Goal: Check status: Check status

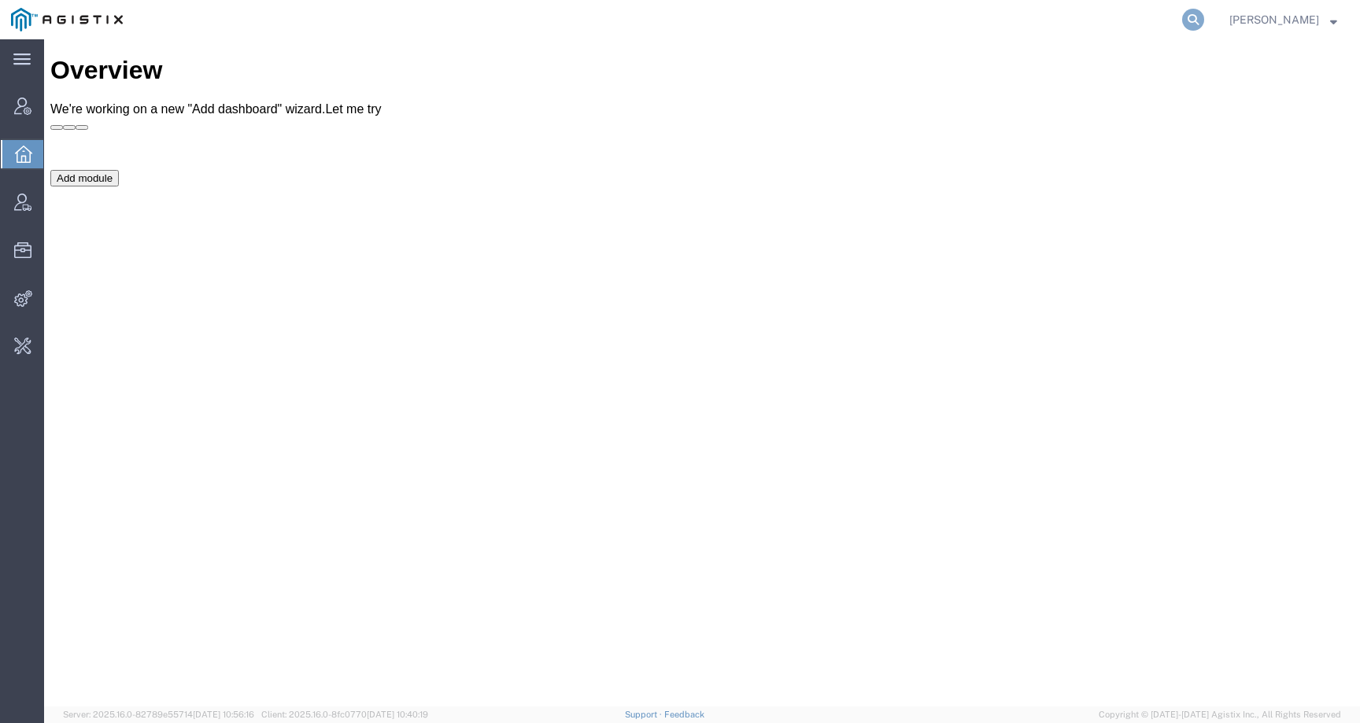
click at [1204, 15] on icon at bounding box center [1193, 20] width 22 height 22
click at [1166, 15] on input "search" at bounding box center [943, 20] width 479 height 38
paste input "55859253"
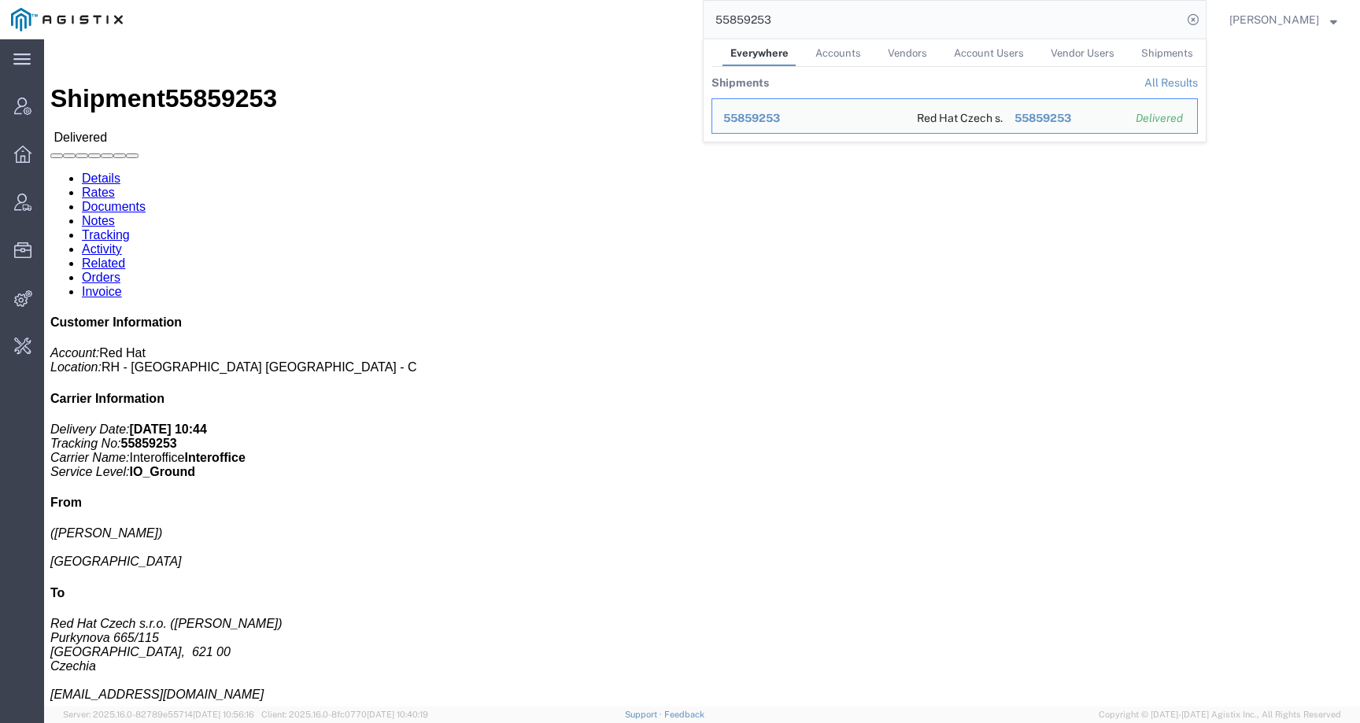
click h4 "Routing & Vehicle Information"
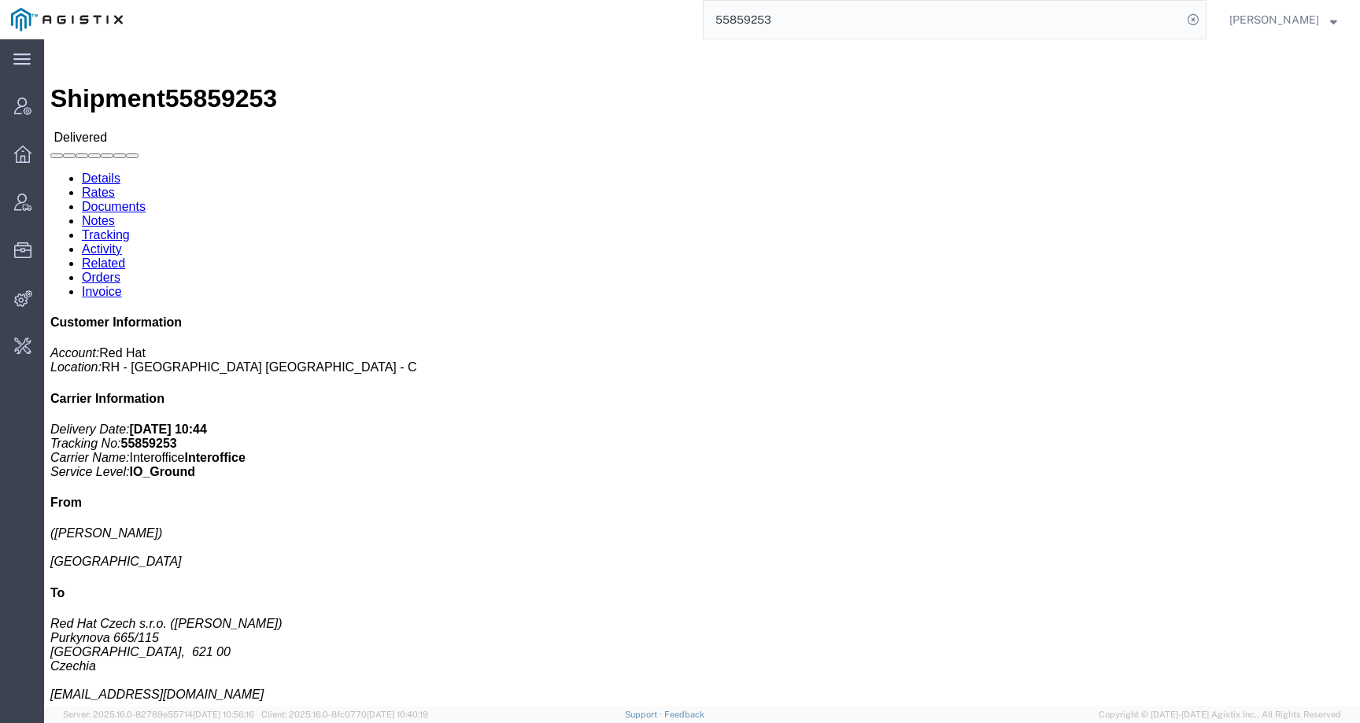
click link "Tracking"
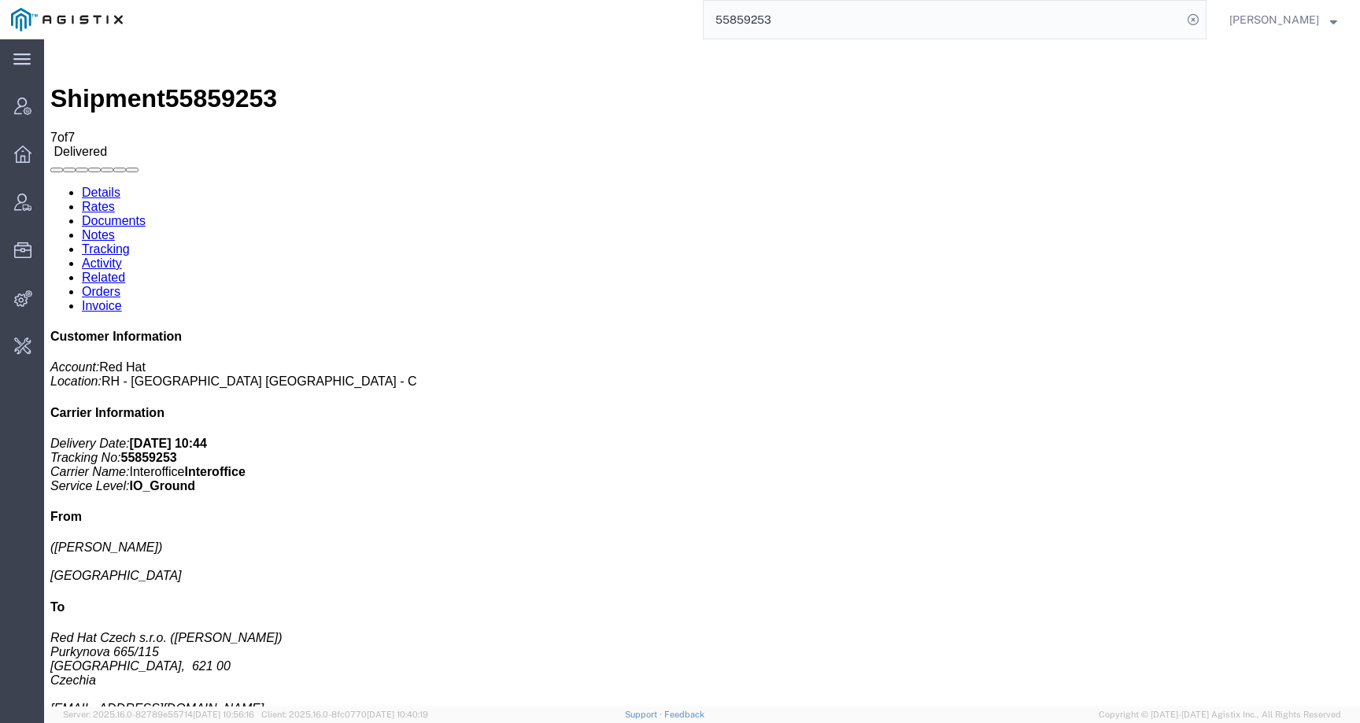
click at [122, 257] on link "Activity" at bounding box center [102, 263] width 40 height 13
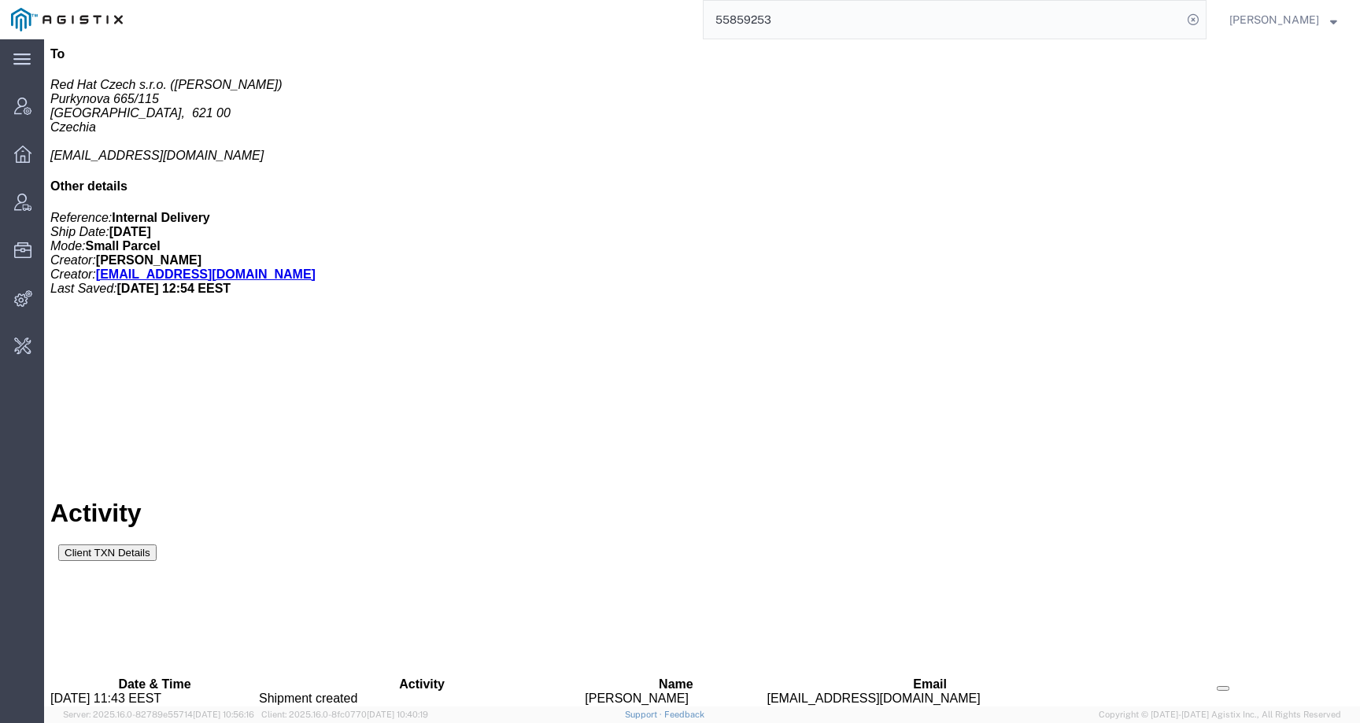
scroll to position [616, 0]
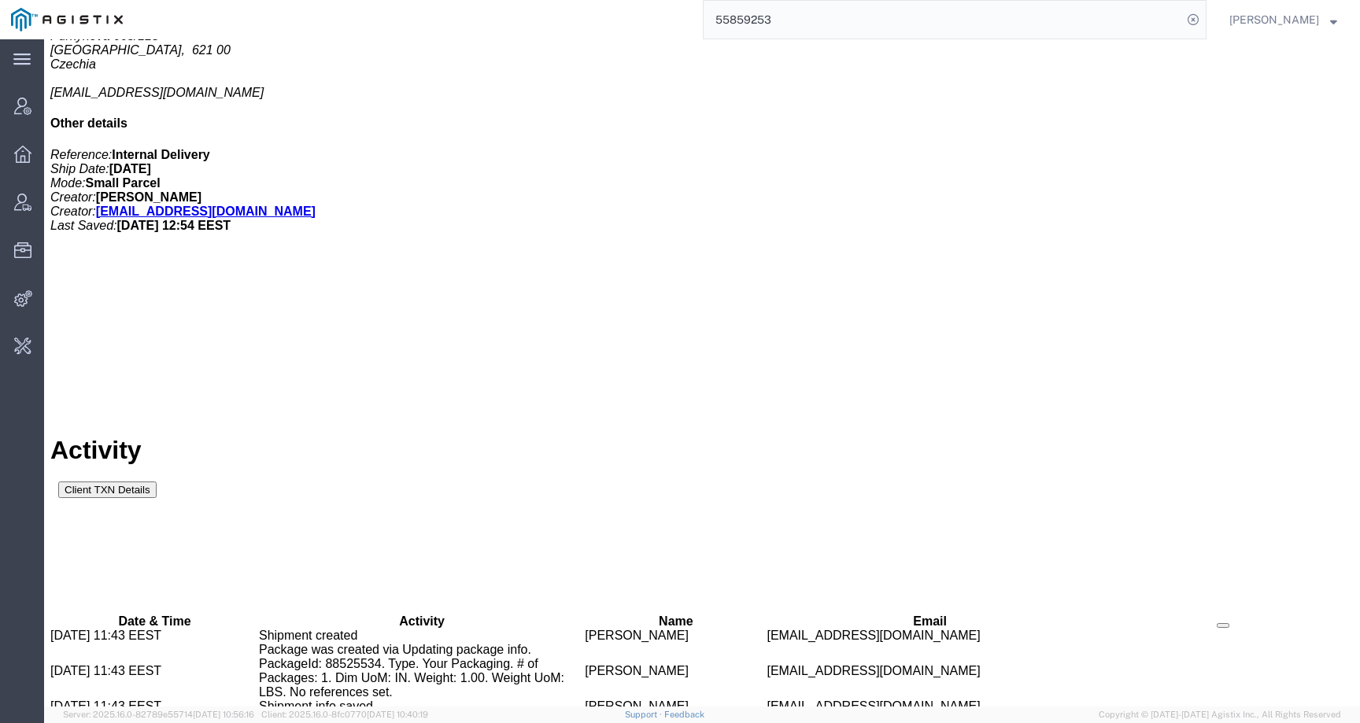
click at [795, 16] on input "55859253" at bounding box center [943, 20] width 479 height 38
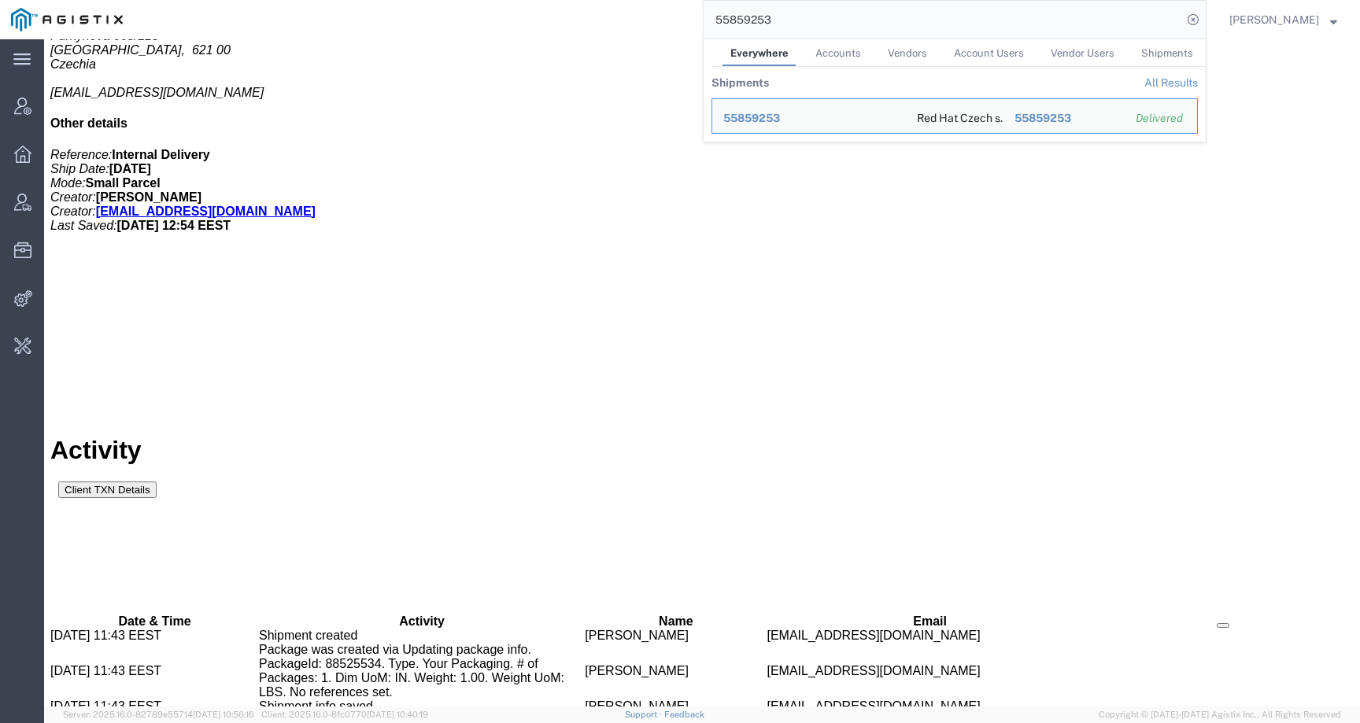
drag, startPoint x: 720, startPoint y: 18, endPoint x: 682, endPoint y: 18, distance: 38.6
click at [682, 18] on div "55859253 Everywhere Accounts Vendors Account Users Vendor Users Shipments Shipm…" at bounding box center [670, 19] width 1073 height 39
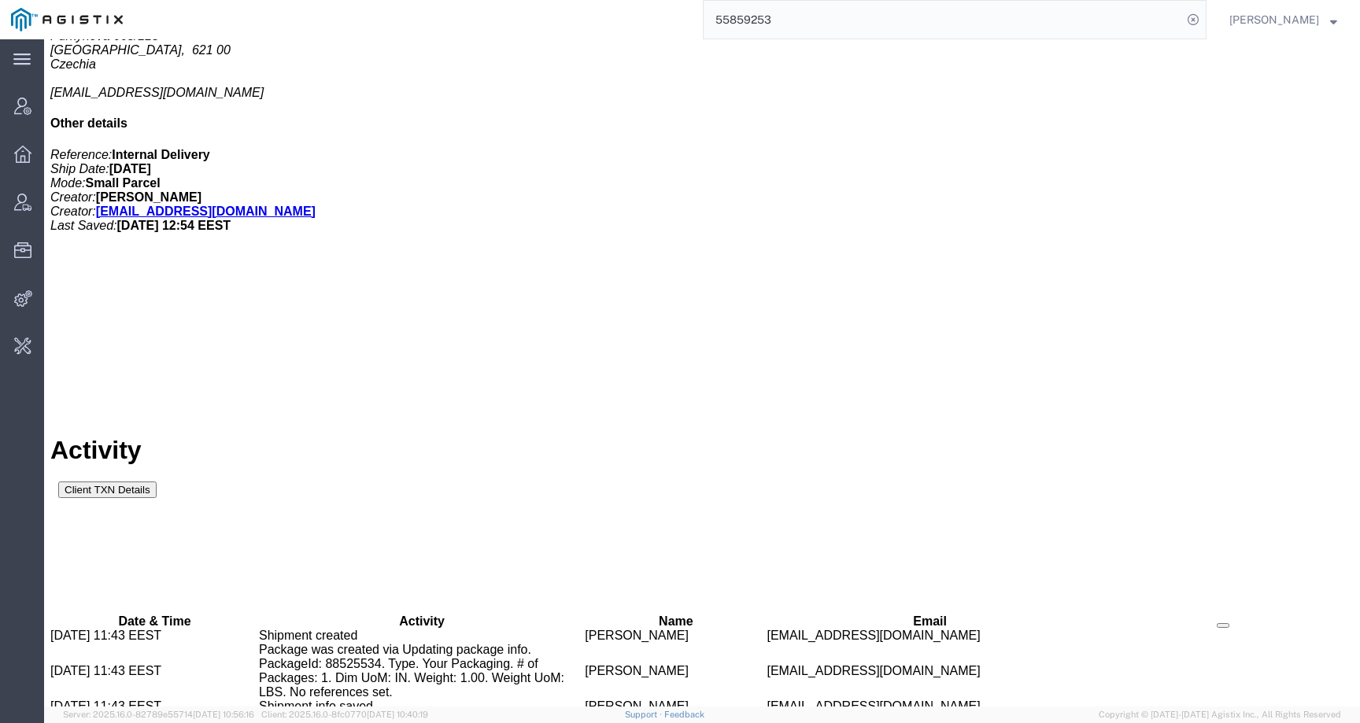
drag, startPoint x: 812, startPoint y: 14, endPoint x: 679, endPoint y: 25, distance: 133.5
click at [679, 25] on div "55859253" at bounding box center [670, 19] width 1073 height 39
drag, startPoint x: 747, startPoint y: 25, endPoint x: 757, endPoint y: 25, distance: 10.2
click at [757, 25] on input "55859253" at bounding box center [943, 20] width 479 height 38
drag, startPoint x: 798, startPoint y: 19, endPoint x: 664, endPoint y: 18, distance: 133.8
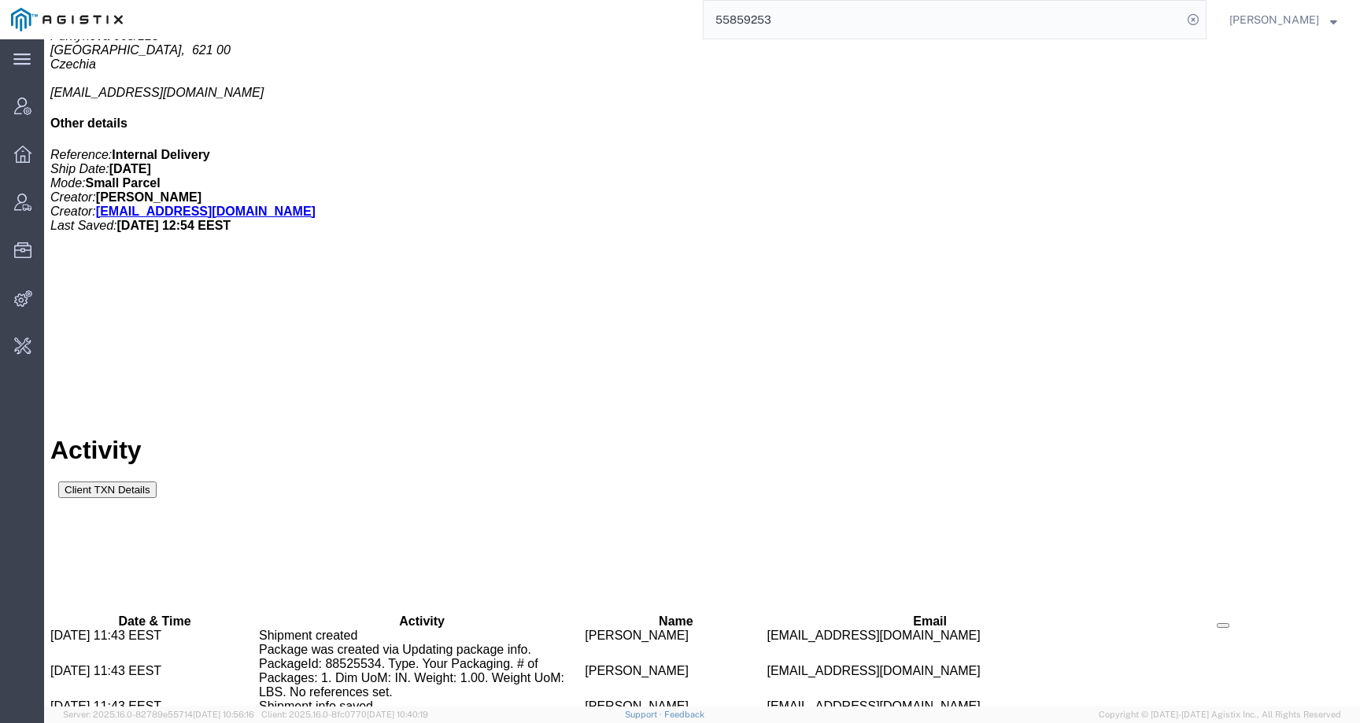
click at [664, 18] on div "55859253" at bounding box center [670, 19] width 1073 height 39
paste input "644554"
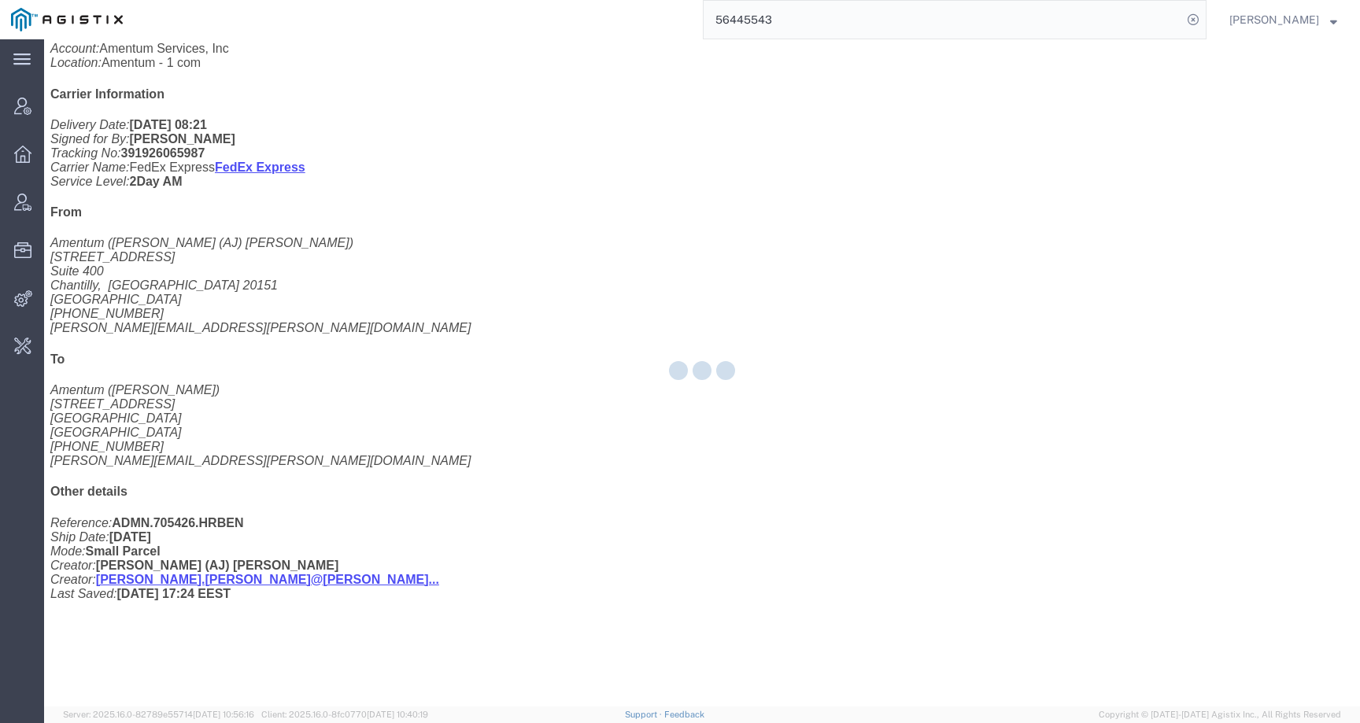
scroll to position [340, 0]
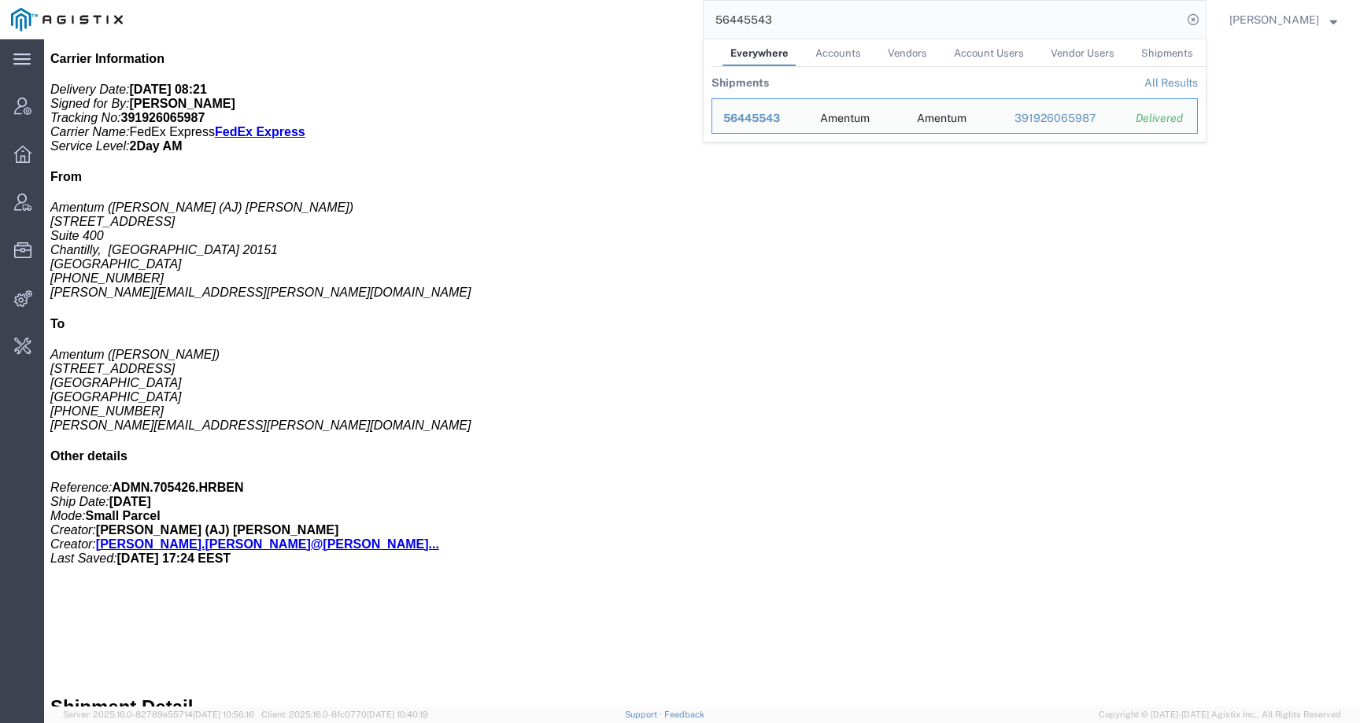
click div "1 Envelope Total weight: 1.00 LBS ( dim ) Tracking: 391926065987 Dimensions: L …"
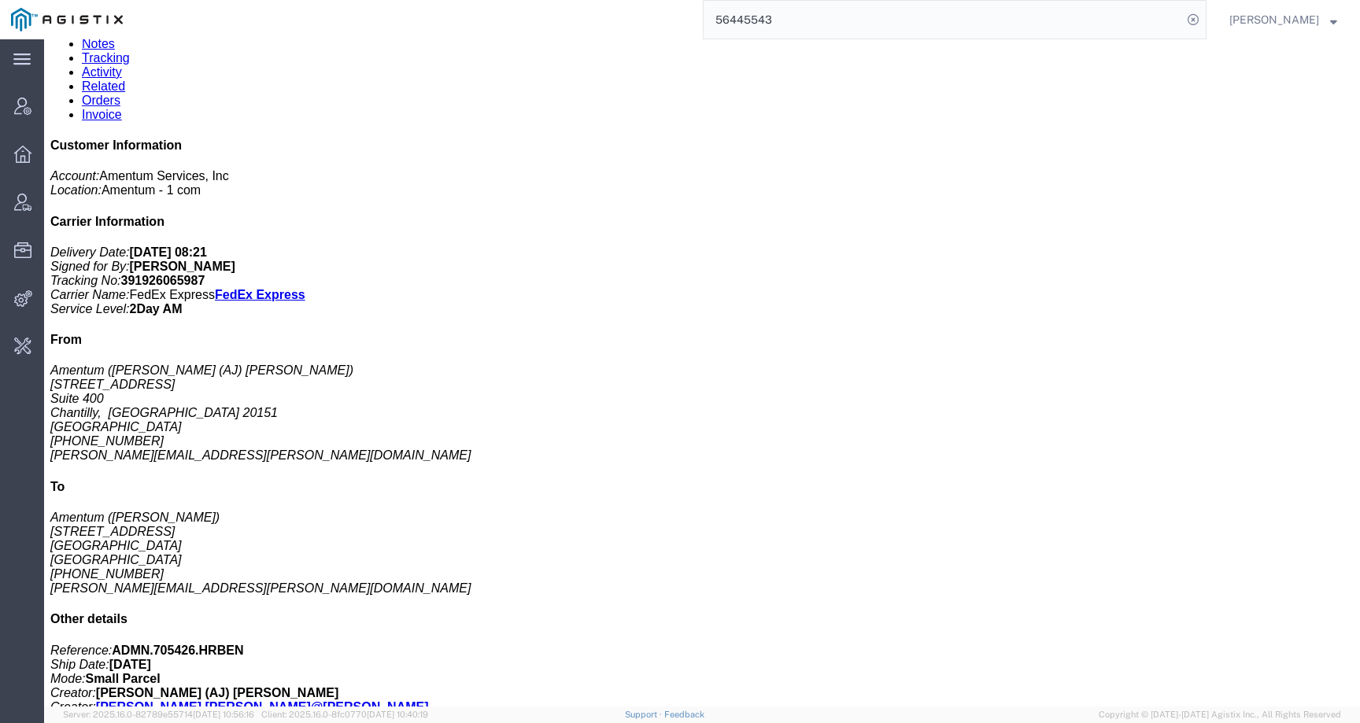
scroll to position [0, 0]
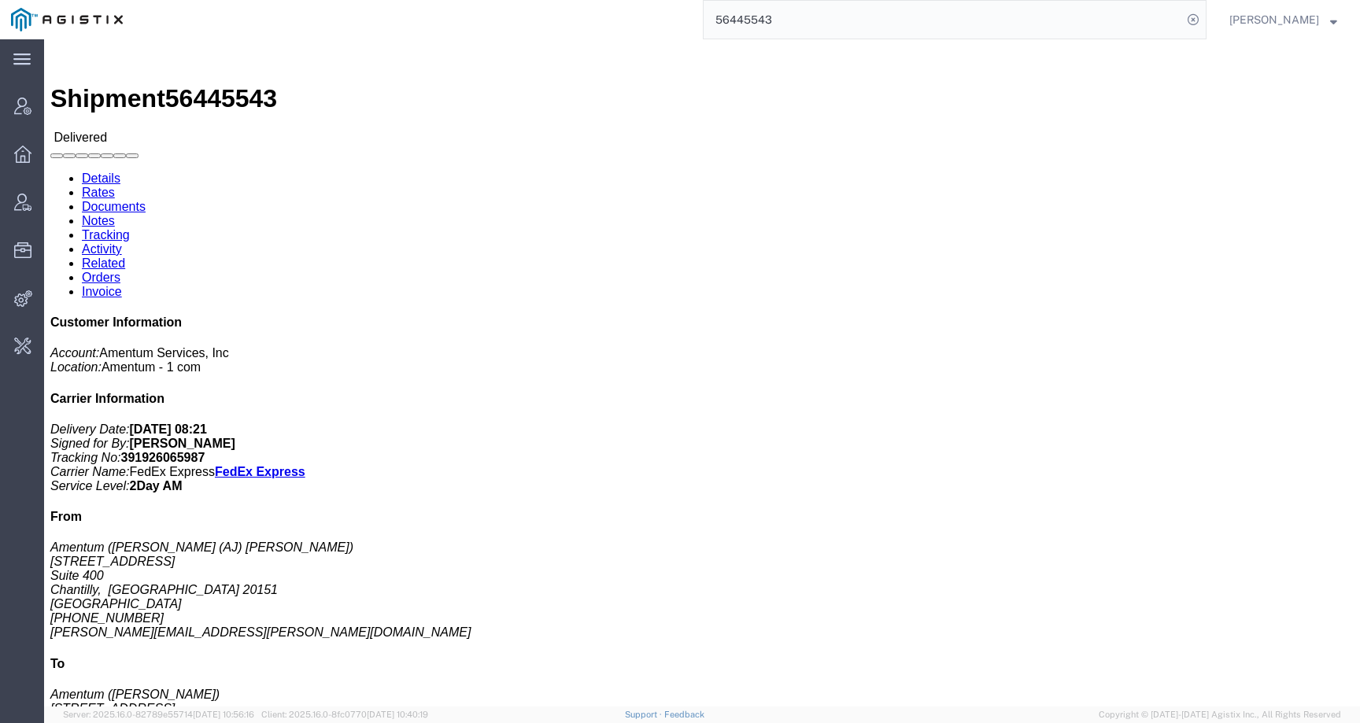
click address "Amentum (Amy Jones) 13500 Hertiage Parkway Ft Worth, TX 76177 United States 817…"
click link "Activity"
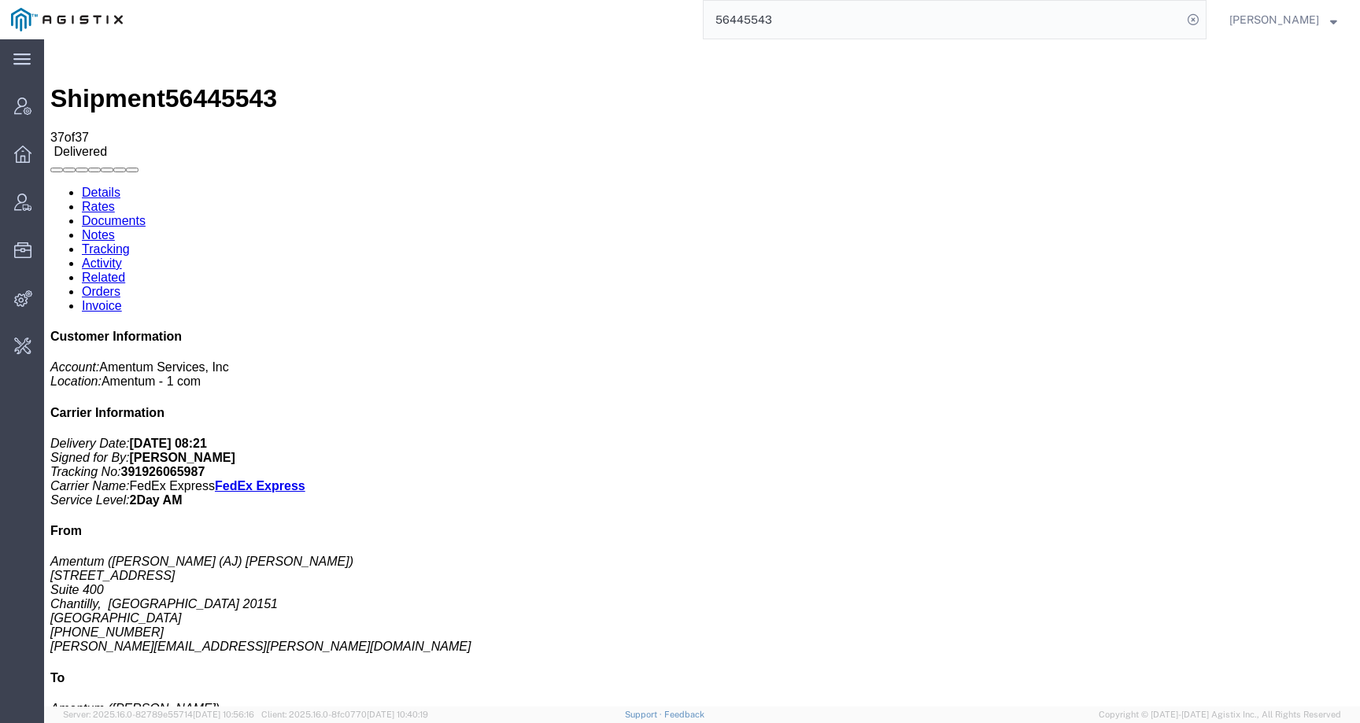
drag, startPoint x: 571, startPoint y: 399, endPoint x: 527, endPoint y: 359, distance: 59.6
drag, startPoint x: 574, startPoint y: 291, endPoint x: 642, endPoint y: 212, distance: 104.9
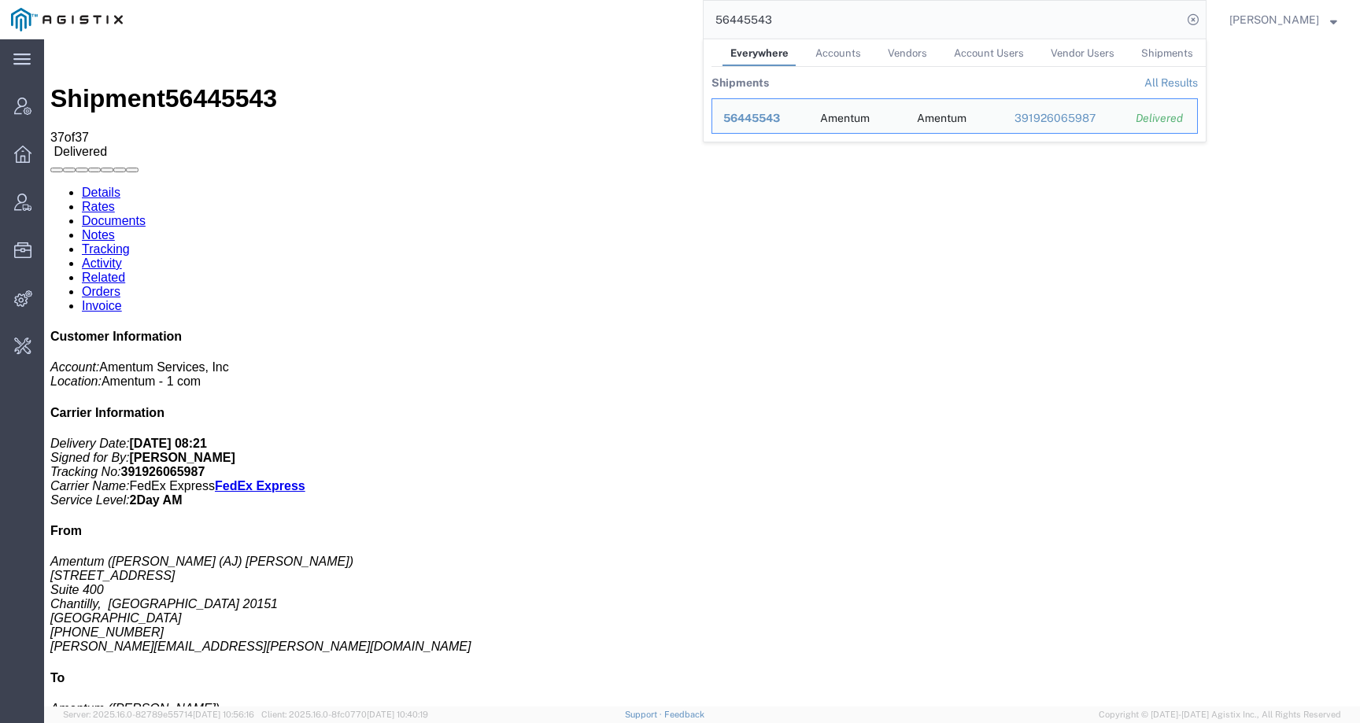
drag, startPoint x: 827, startPoint y: 20, endPoint x: 675, endPoint y: 20, distance: 151.9
click at [675, 20] on div "56445543 Everywhere Accounts Vendors Account Users Vendor Users Shipments Shipm…" at bounding box center [670, 19] width 1073 height 39
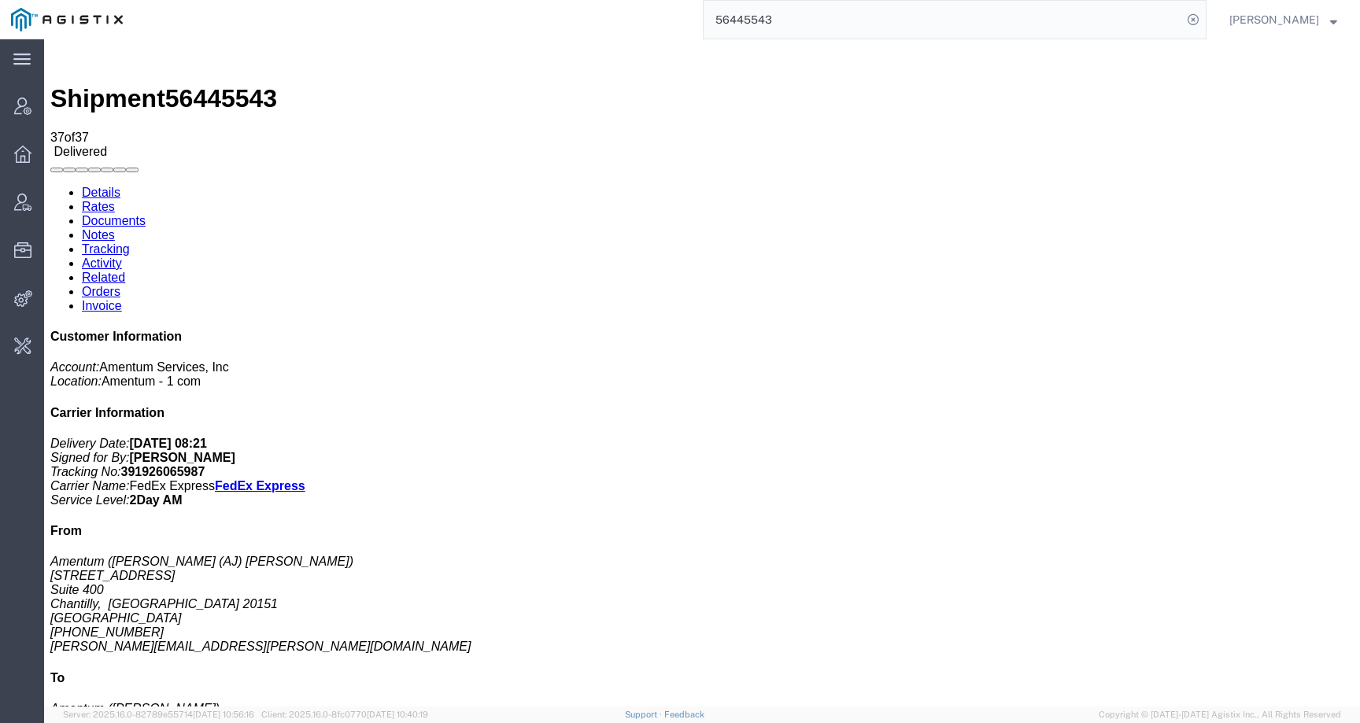
paste input "373456"
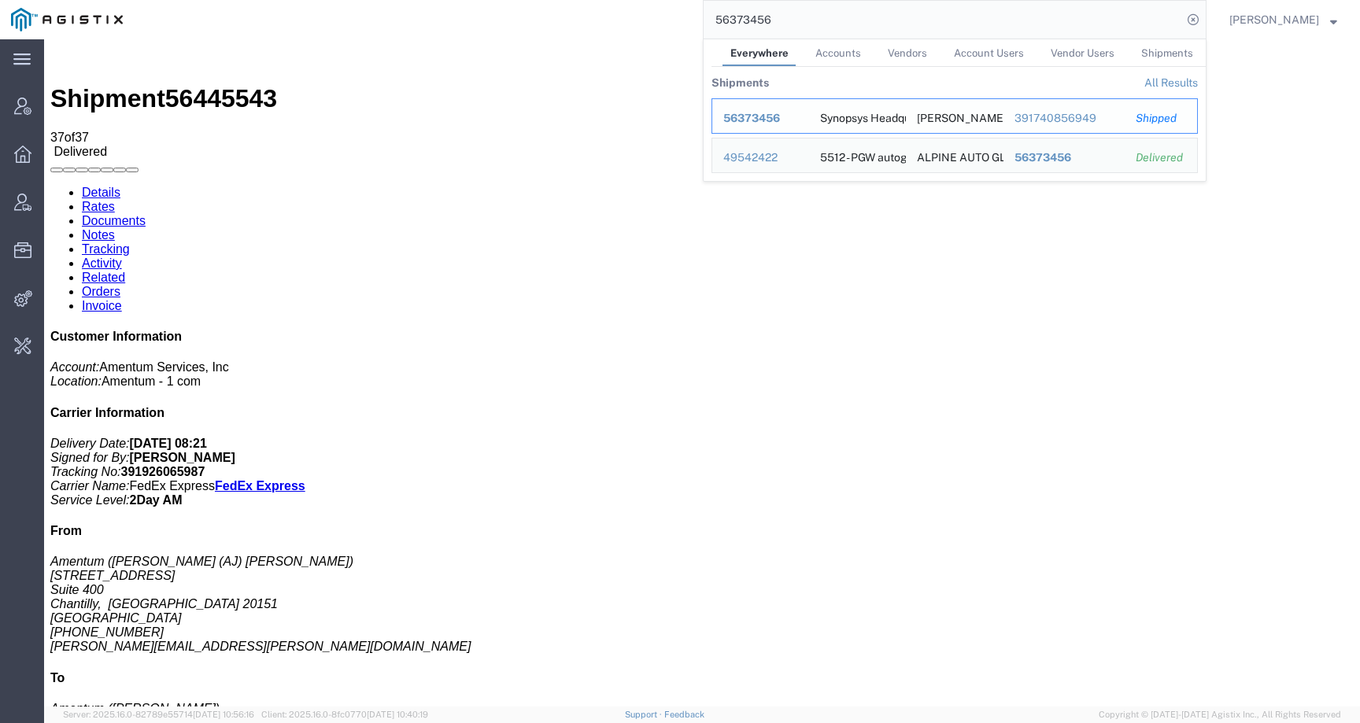
click at [780, 120] on span "56373456" at bounding box center [751, 118] width 57 height 13
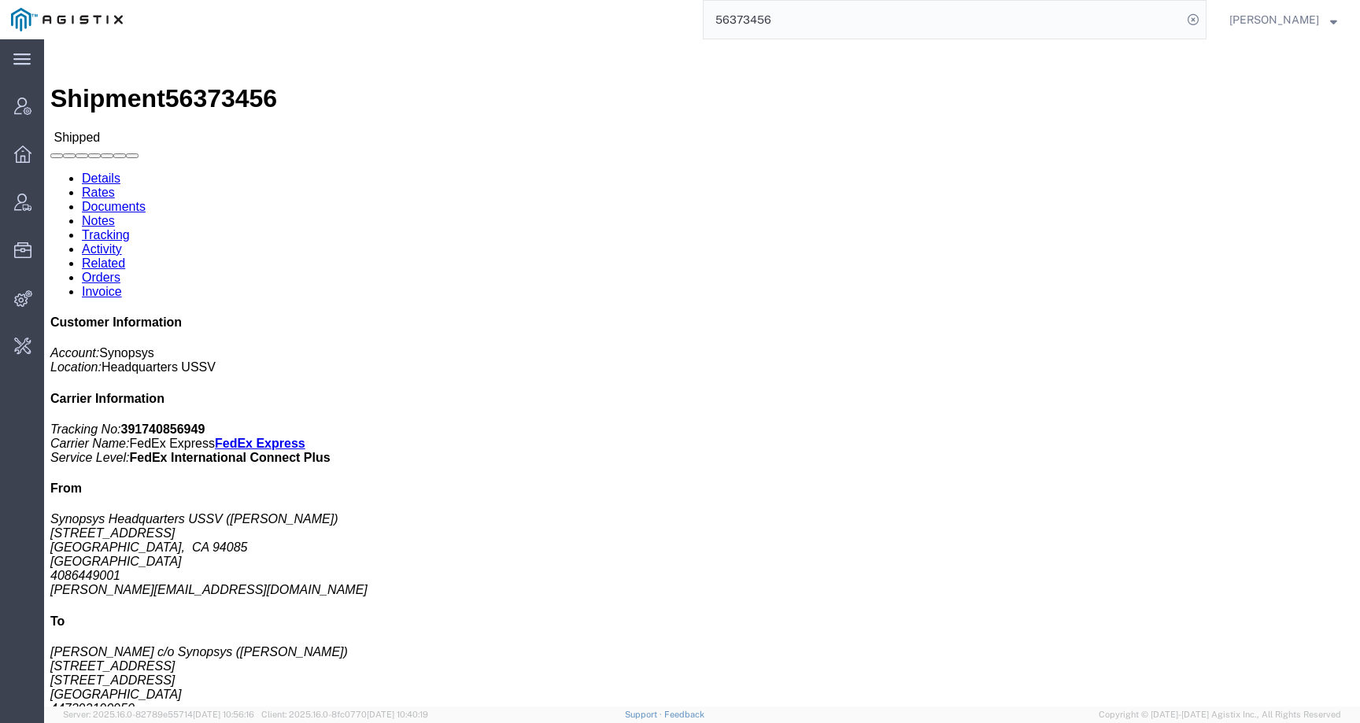
click link "Documents"
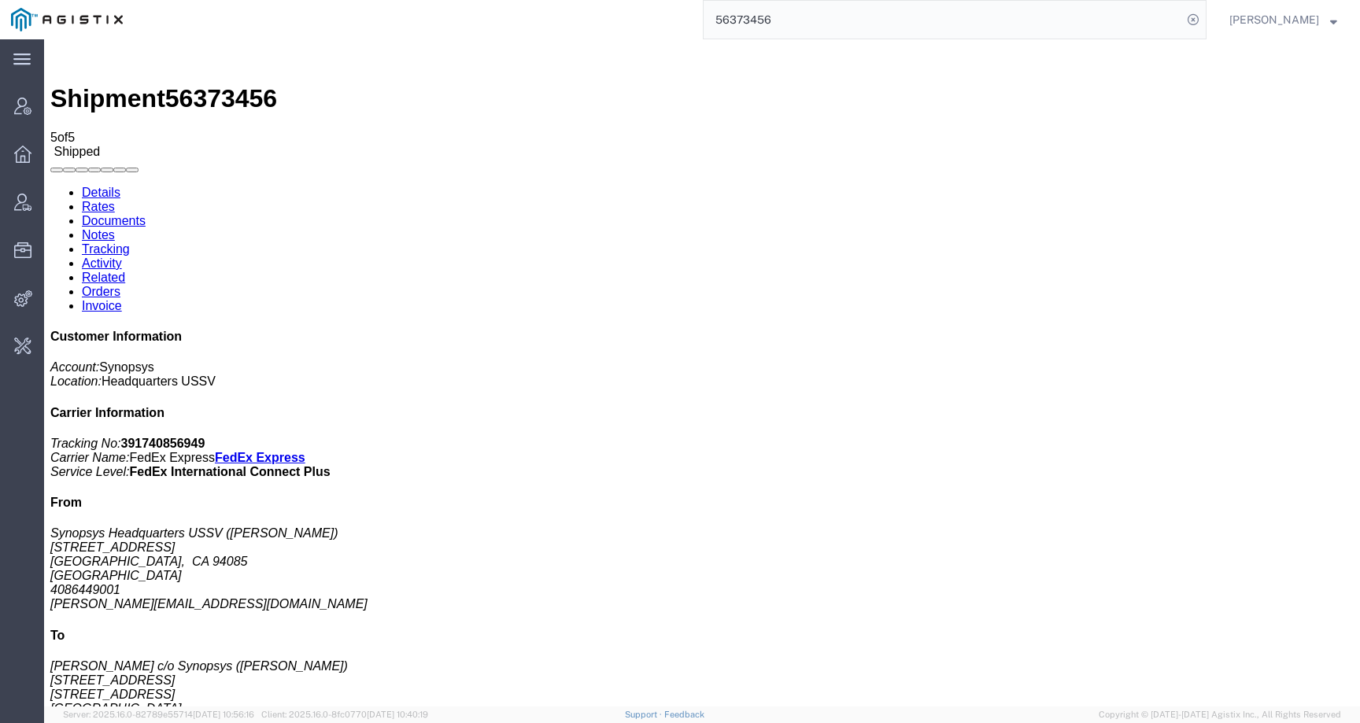
click at [115, 228] on link "Notes" at bounding box center [98, 234] width 33 height 13
click at [87, 186] on link "Details" at bounding box center [101, 192] width 39 height 13
click link "Rates"
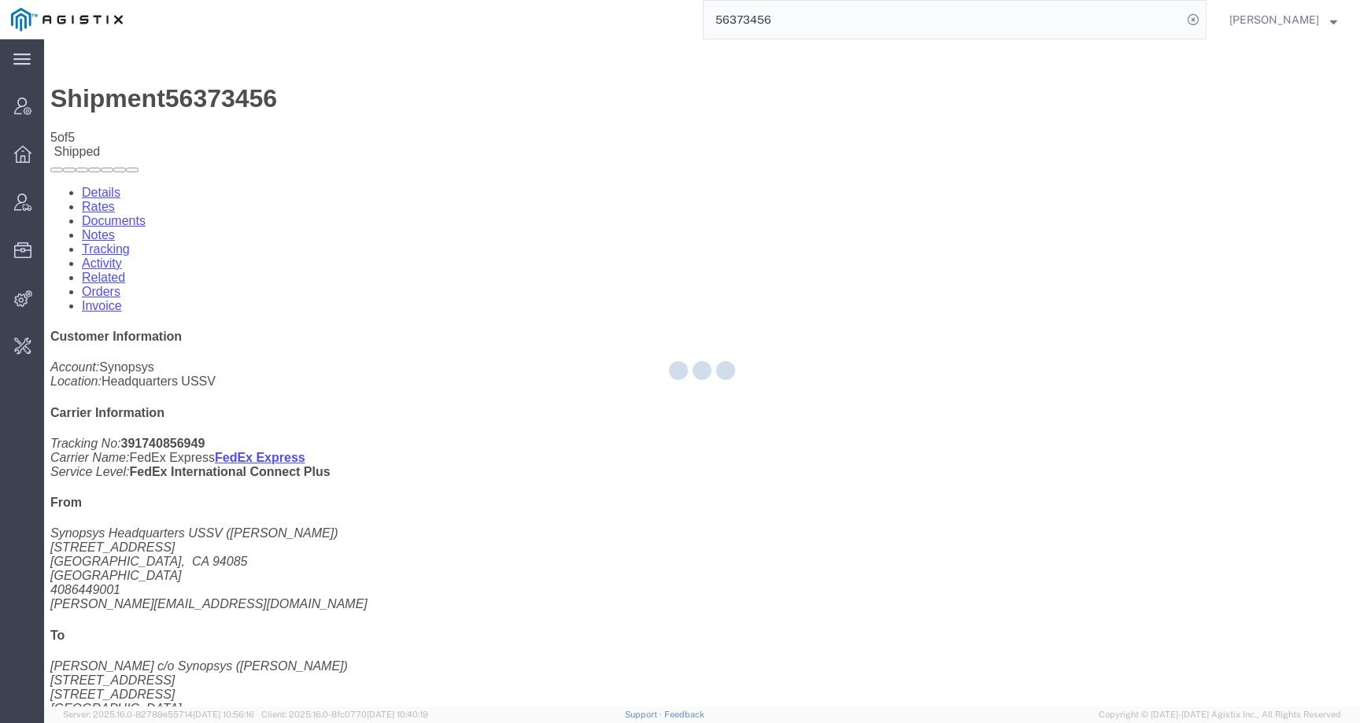
click at [216, 103] on div at bounding box center [702, 373] width 1316 height 668
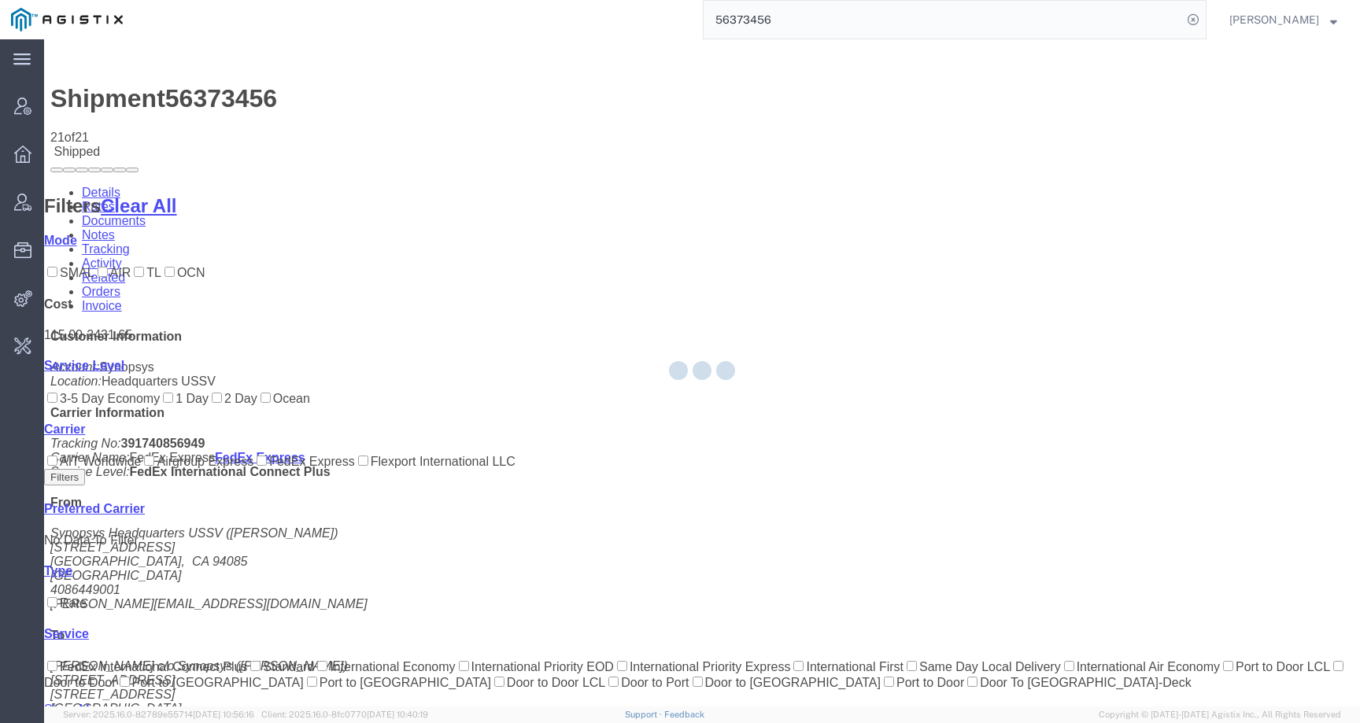
click at [208, 100] on div at bounding box center [702, 373] width 1316 height 668
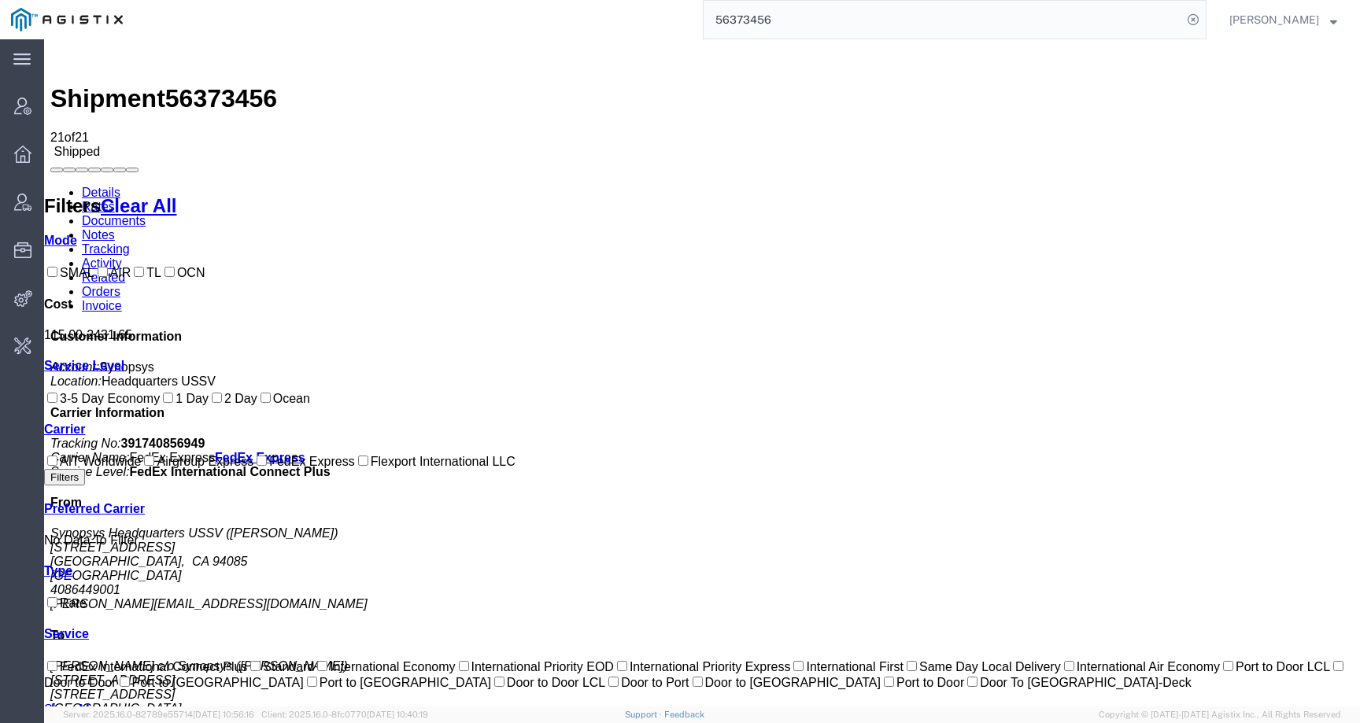
click at [146, 214] on link "Documents" at bounding box center [114, 220] width 64 height 13
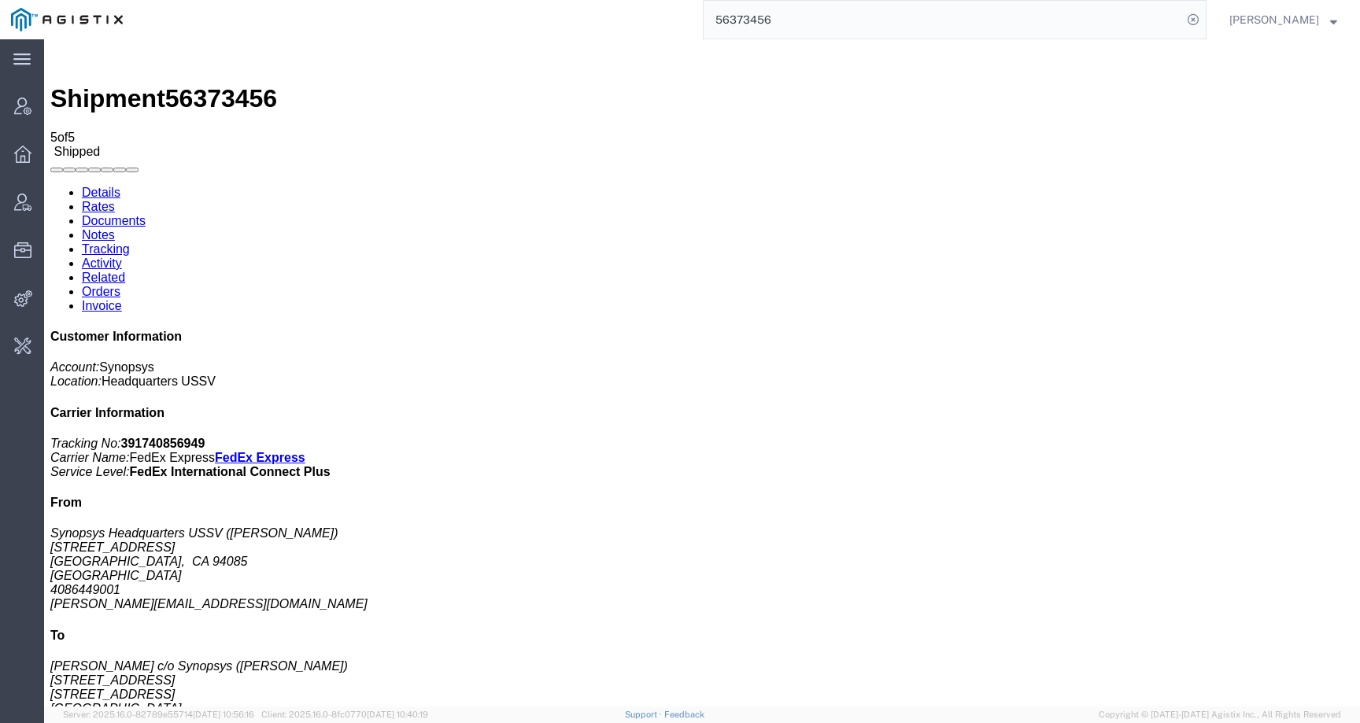
click at [231, 84] on span "56373456" at bounding box center [221, 98] width 112 height 28
copy span "56373456"
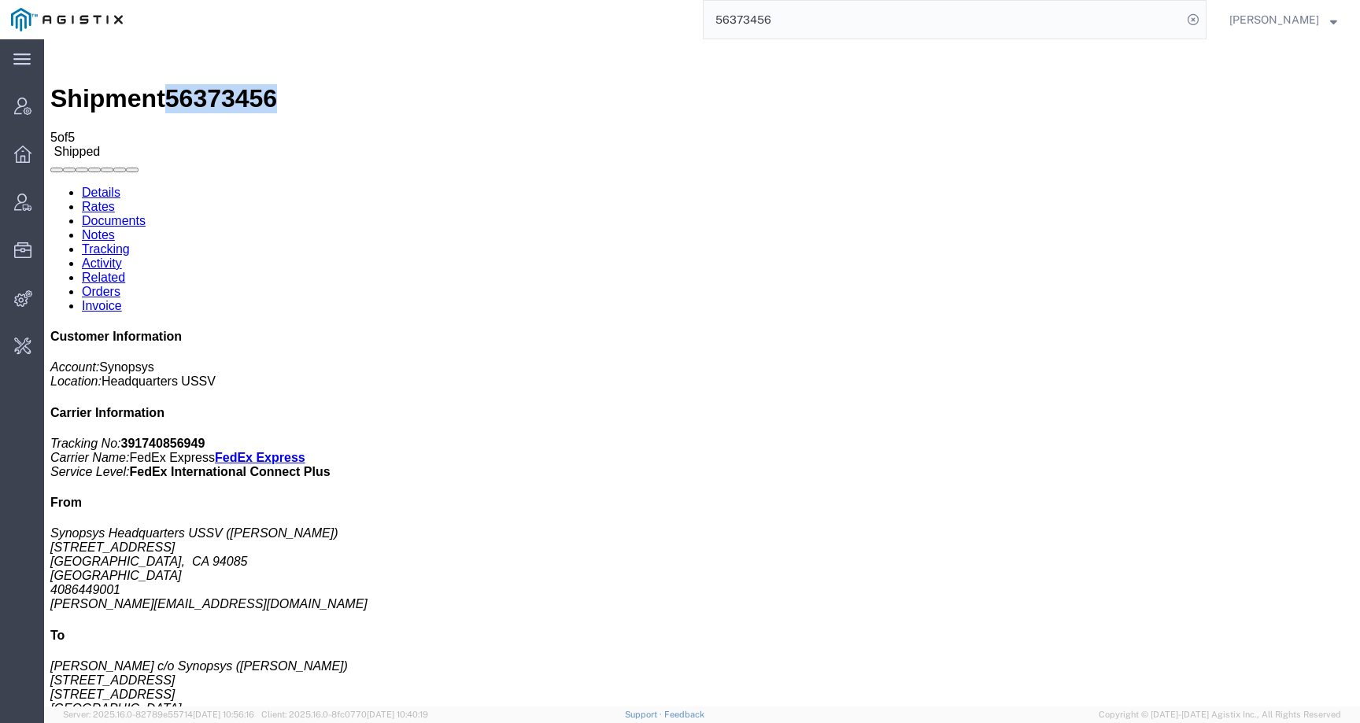
drag, startPoint x: 1140, startPoint y: 397, endPoint x: 1074, endPoint y: 394, distance: 66.2
click at [1074, 527] on address "Synopsys Headquarters USSV (Rick Kim) 675 Almanor Ave Sunnyvale, CA 94085 Unite…" at bounding box center [702, 569] width 1304 height 85
copy address "4086449001"
click at [239, 84] on span "56373456" at bounding box center [221, 98] width 112 height 28
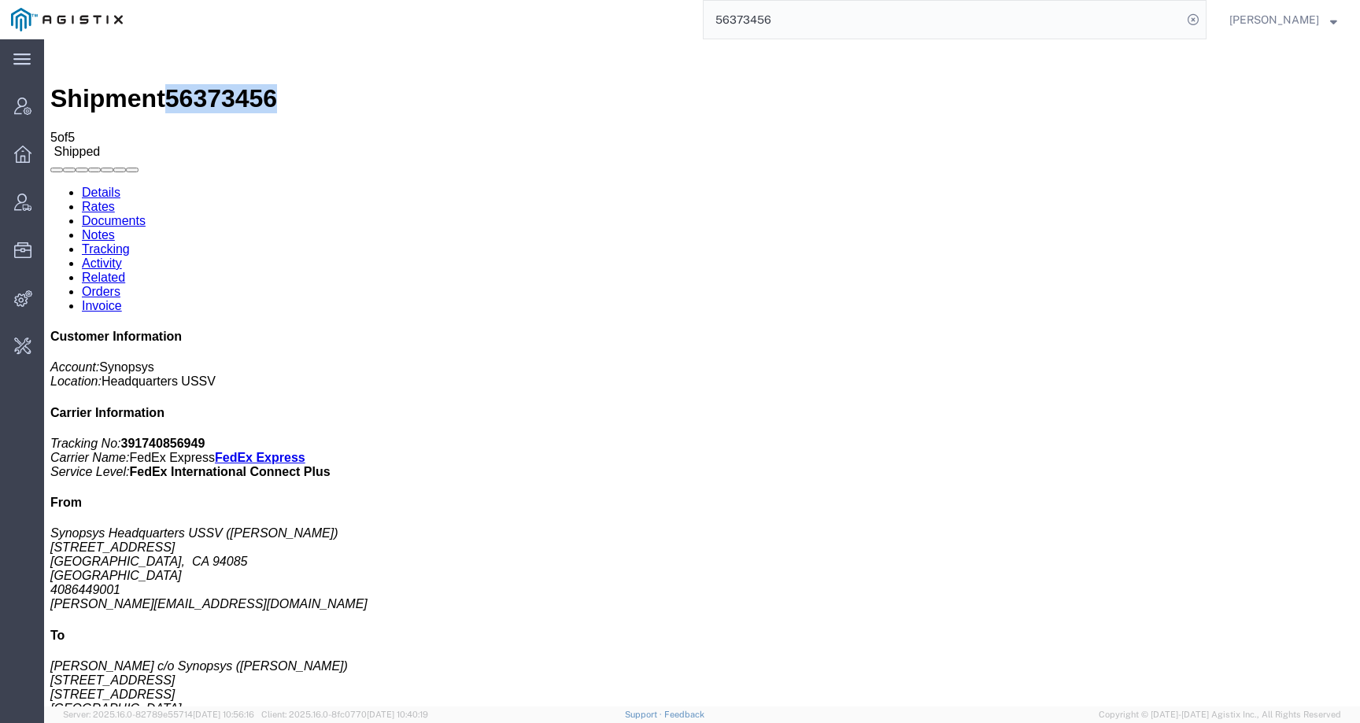
click at [239, 84] on span "56373456" at bounding box center [221, 98] width 112 height 28
copy span "56373456"
click at [83, 186] on link "Details" at bounding box center [101, 192] width 39 height 13
drag, startPoint x: 806, startPoint y: 24, endPoint x: 613, endPoint y: 24, distance: 192.9
click at [613, 24] on div "56373456" at bounding box center [670, 19] width 1073 height 39
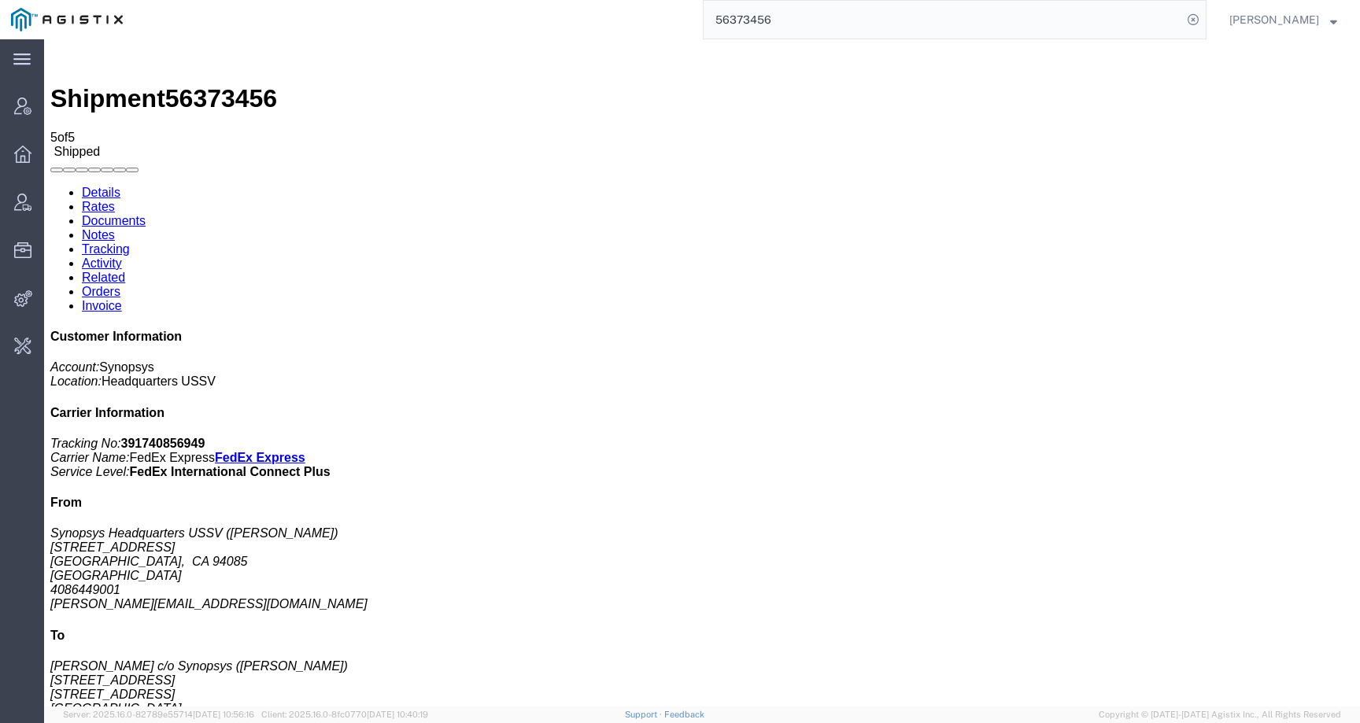
paste input "445543"
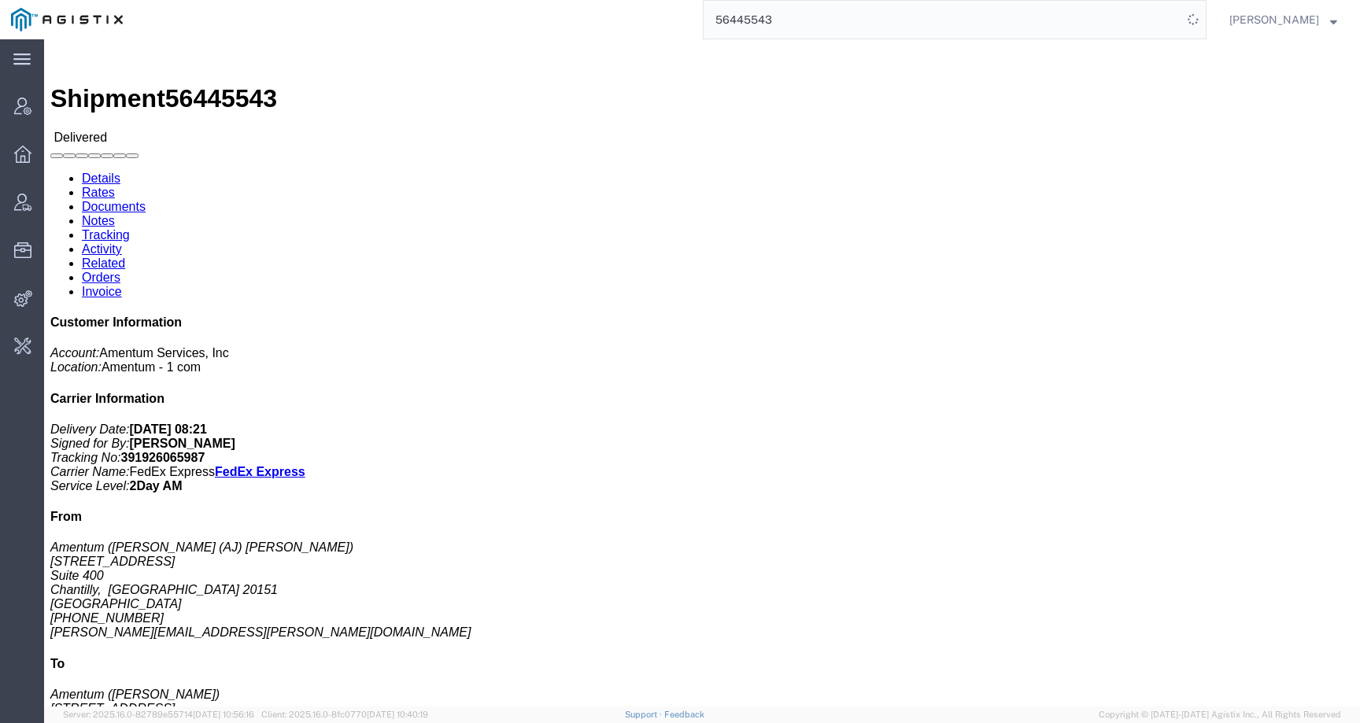
click link "Tracking"
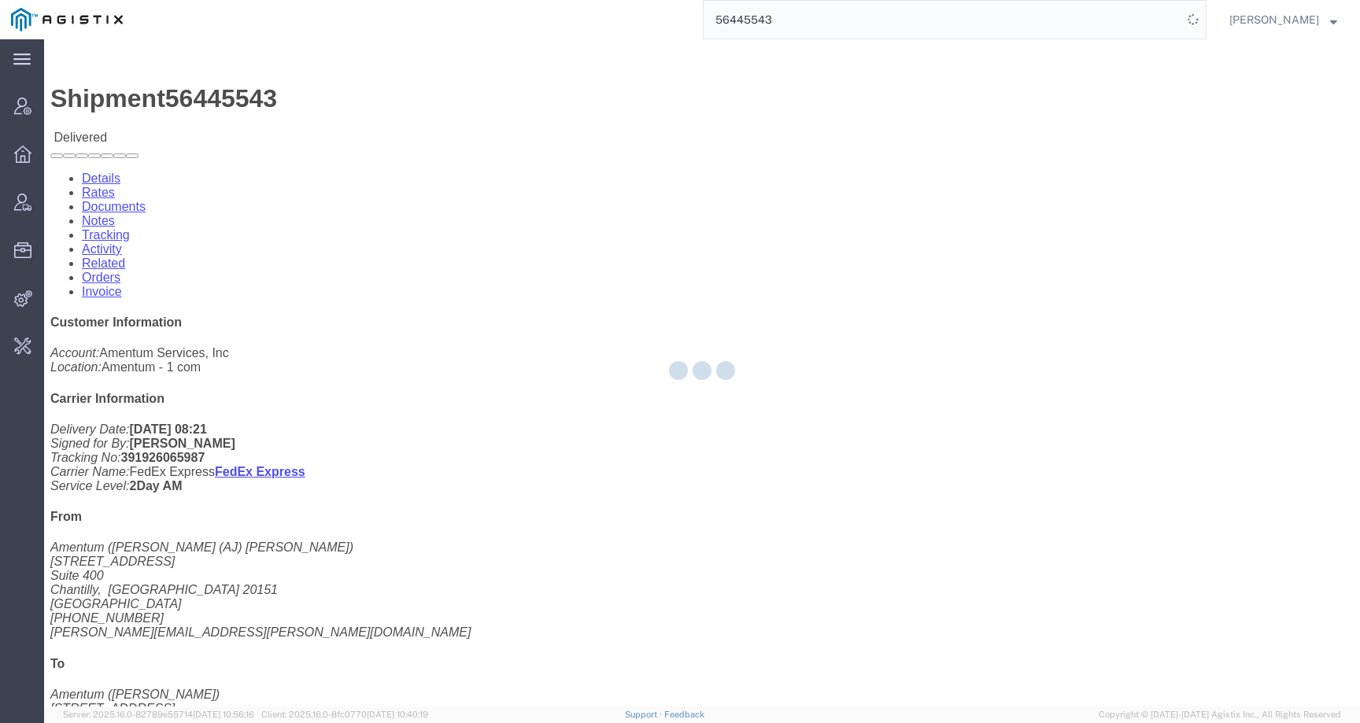
click at [412, 91] on div at bounding box center [702, 373] width 1316 height 668
click at [413, 96] on div at bounding box center [702, 373] width 1316 height 668
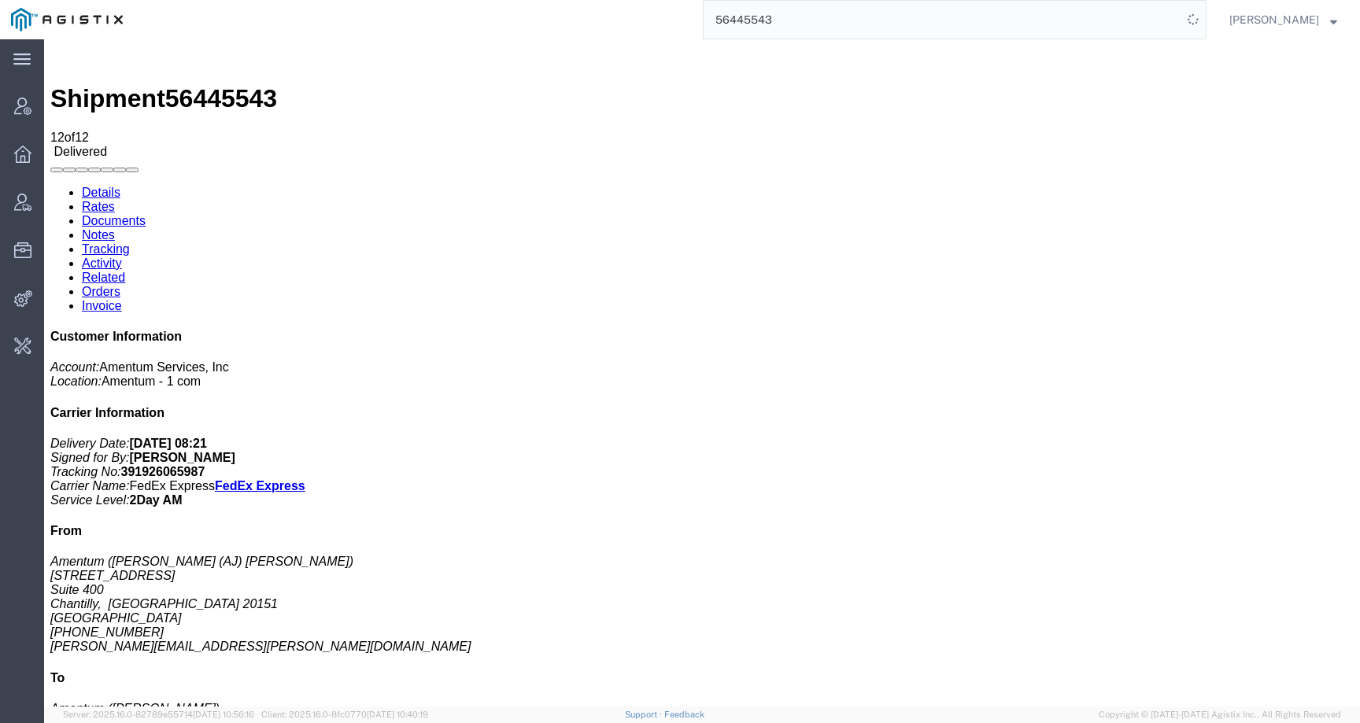
click at [122, 257] on link "Activity" at bounding box center [102, 263] width 40 height 13
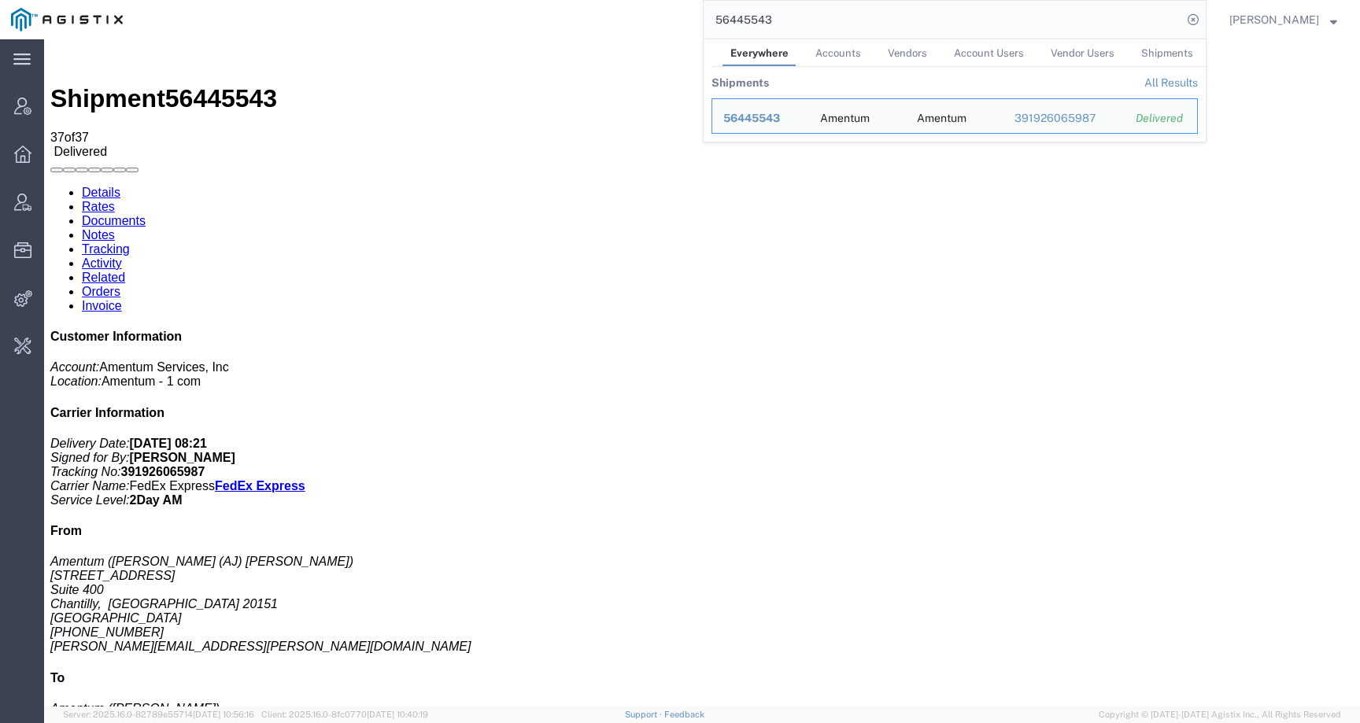
drag, startPoint x: 787, startPoint y: 17, endPoint x: 684, endPoint y: 15, distance: 103.1
click at [684, 15] on div "56445543 Everywhere Accounts Vendors Account Users Vendor Users Shipments Shipm…" at bounding box center [670, 19] width 1073 height 39
paste input "373456"
click at [756, 121] on span "56373456" at bounding box center [751, 118] width 57 height 13
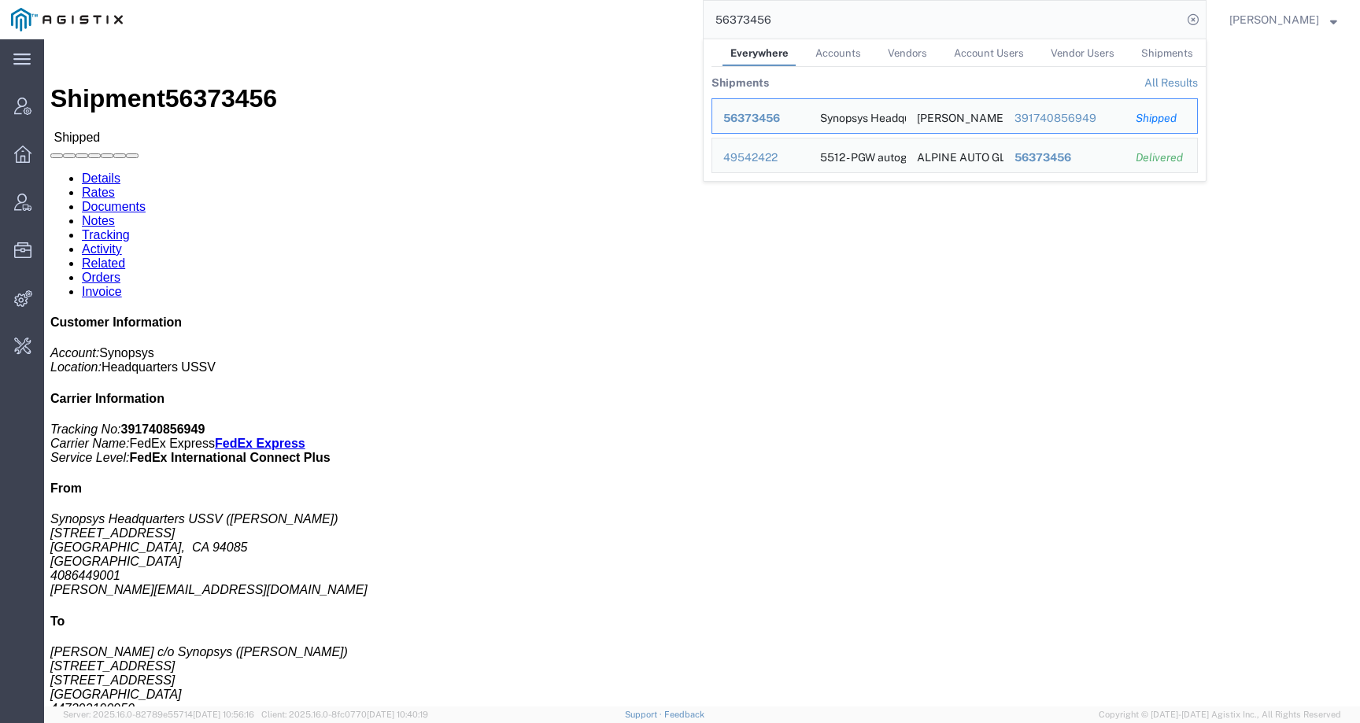
drag, startPoint x: 797, startPoint y: 20, endPoint x: 630, endPoint y: 20, distance: 167.7
click at [630, 20] on div "56373456 Everywhere Accounts Vendors Account Users Vendor Users Shipments Shipm…" at bounding box center [670, 19] width 1073 height 39
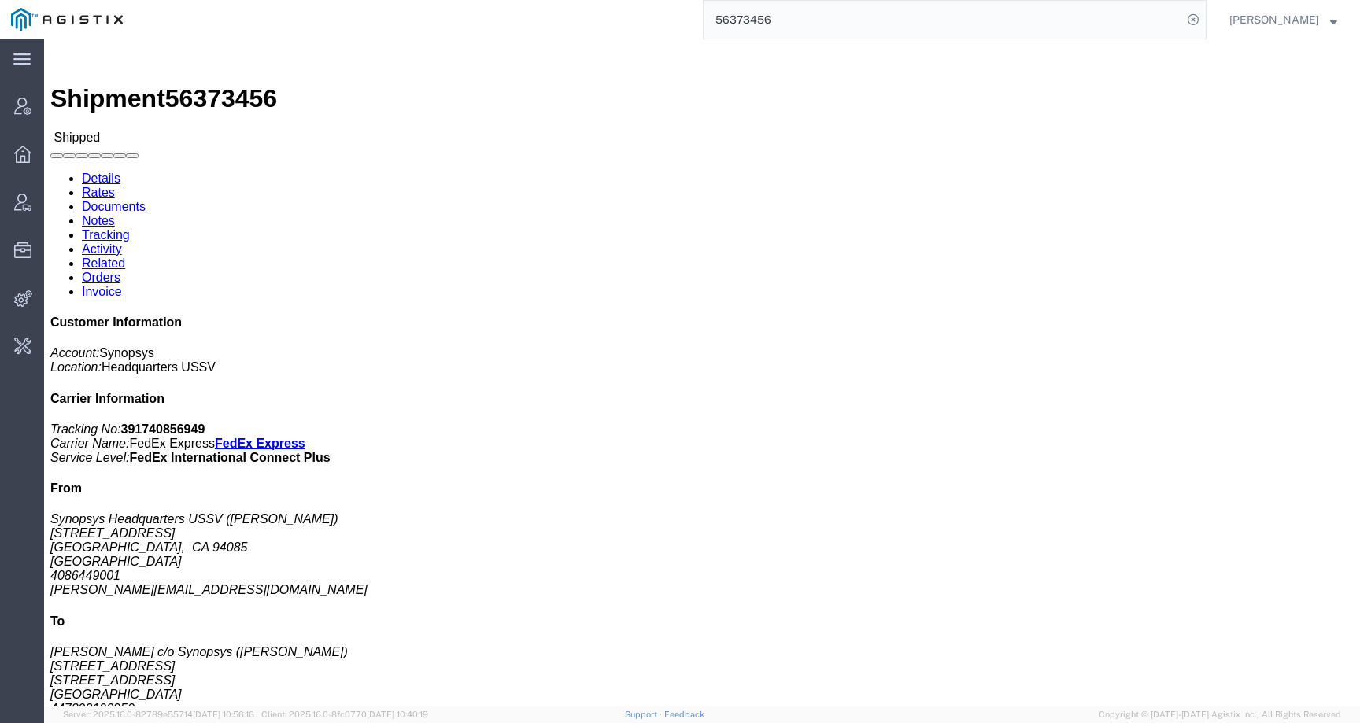
paste input "445543"
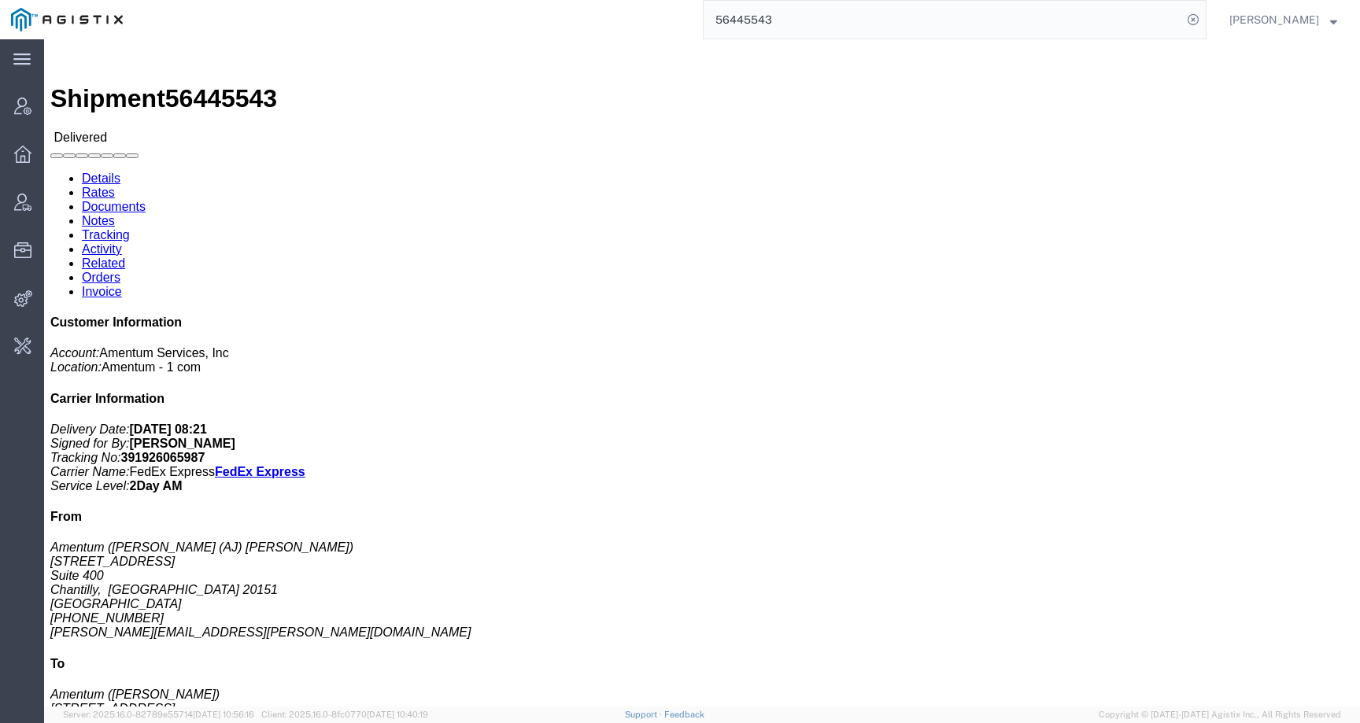
click link "Activity"
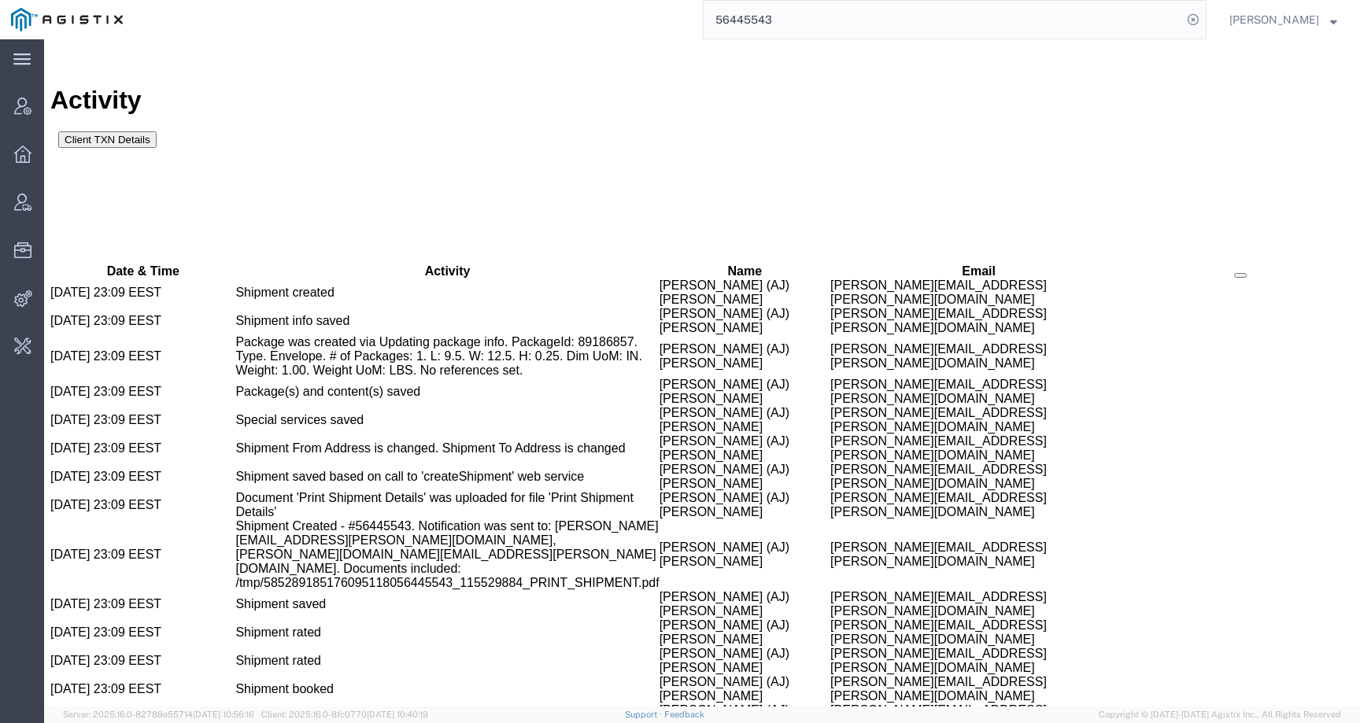
scroll to position [1142, 0]
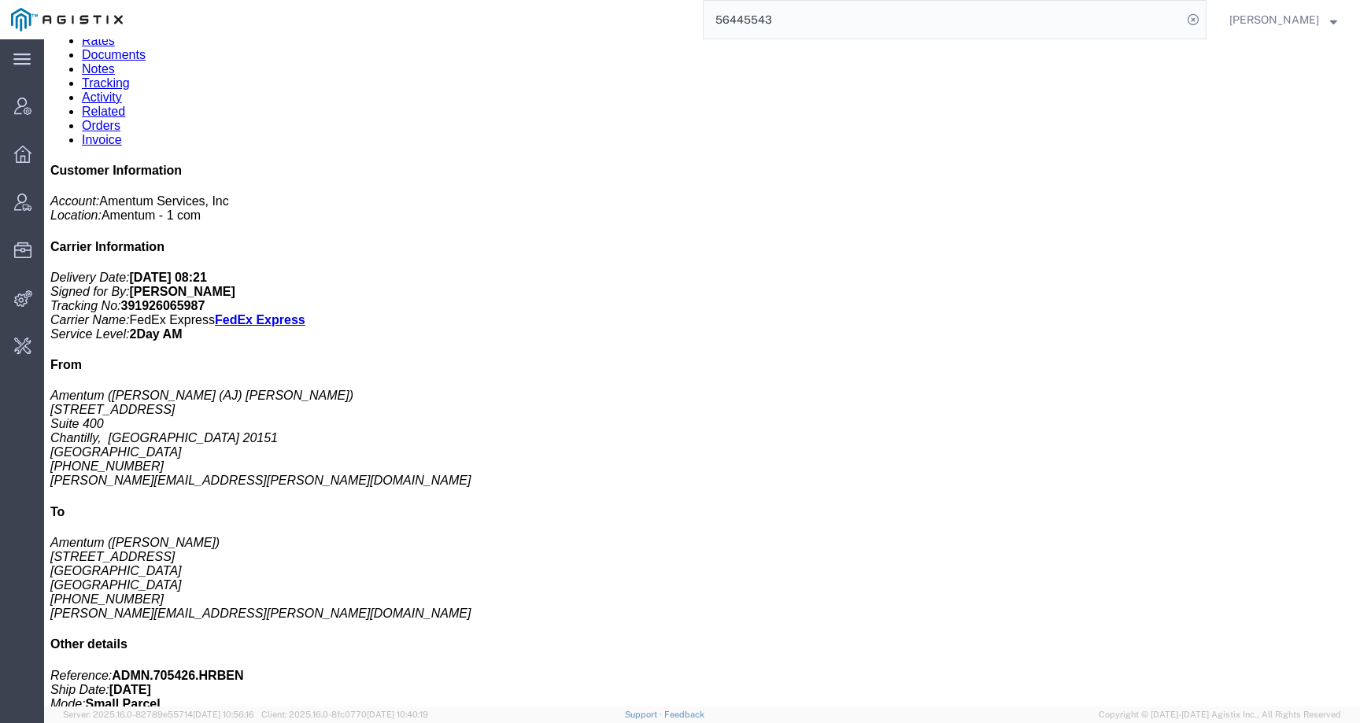
scroll to position [608, 0]
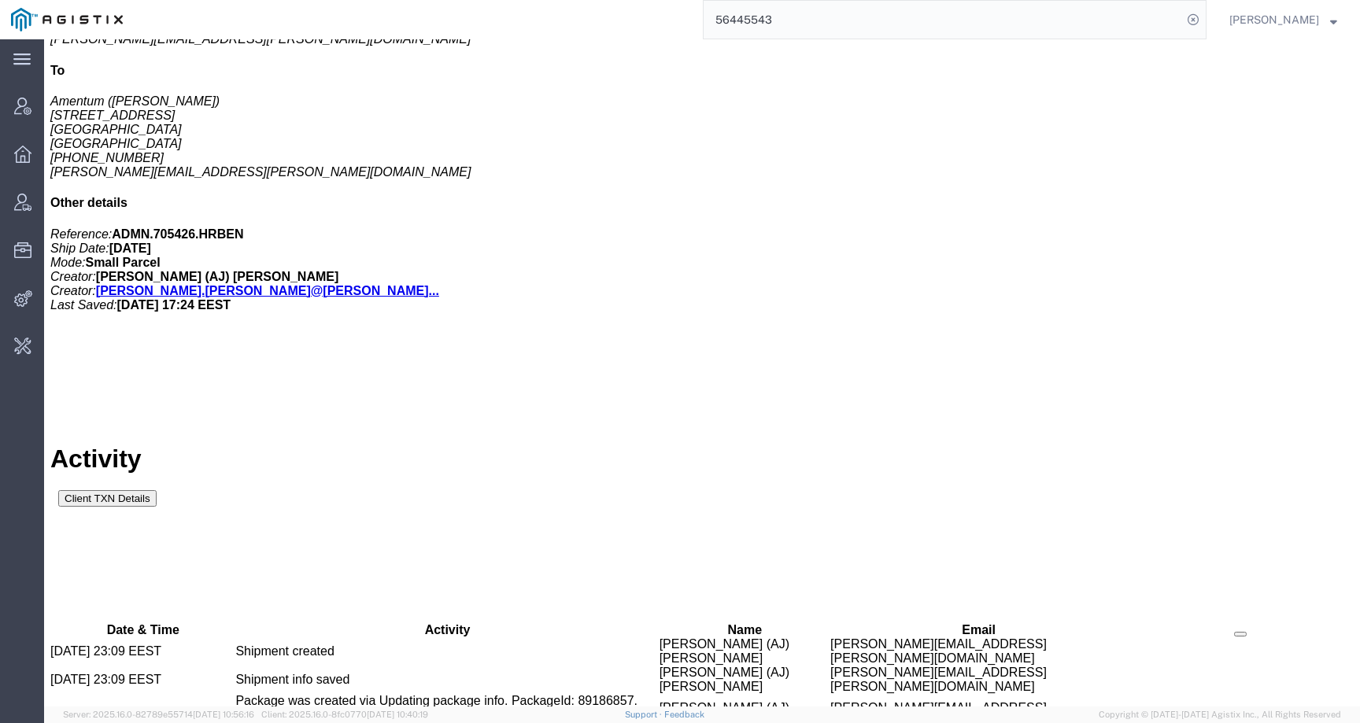
drag, startPoint x: 602, startPoint y: 358, endPoint x: 780, endPoint y: 359, distance: 177.9
copy td "angela.paylor@amentum.com"
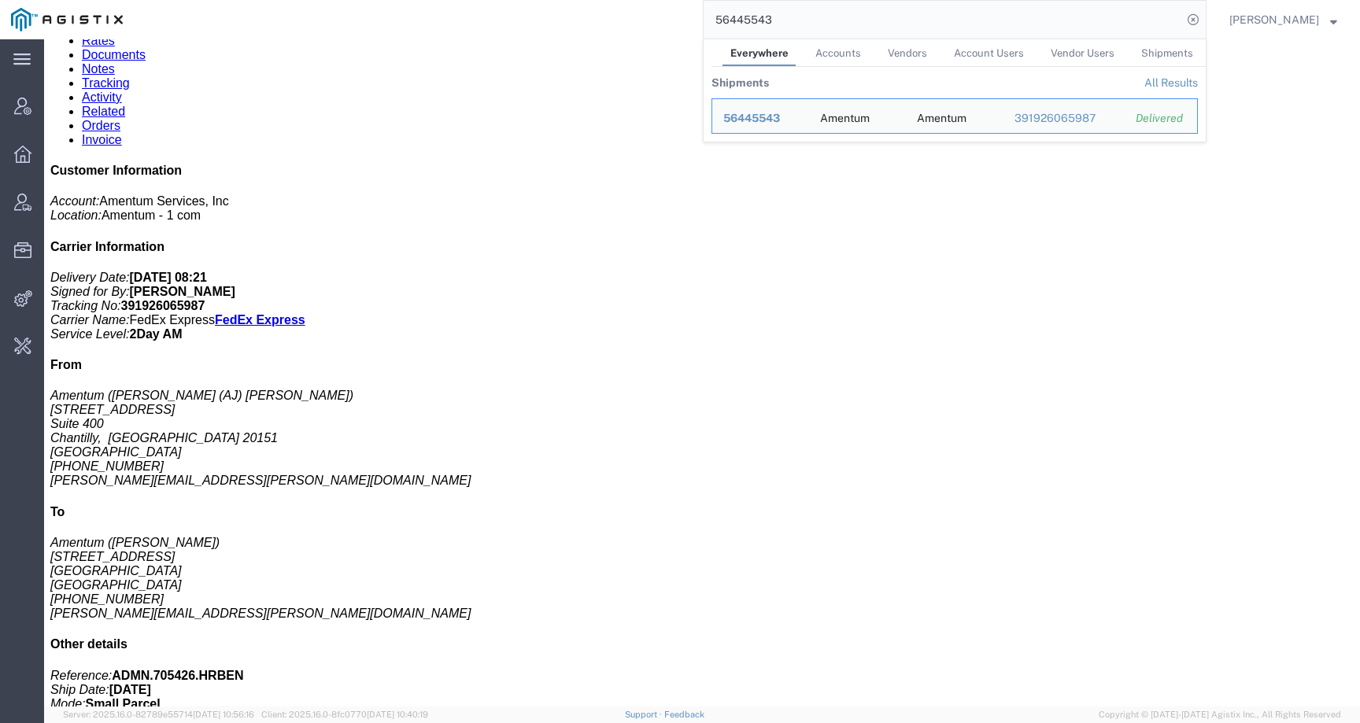
drag, startPoint x: 809, startPoint y: 17, endPoint x: 653, endPoint y: 16, distance: 155.9
click at [653, 17] on div "56445543 Everywhere Accounts Vendors Account Users Vendor Users Shipments Shipm…" at bounding box center [670, 19] width 1073 height 39
paste input "20917"
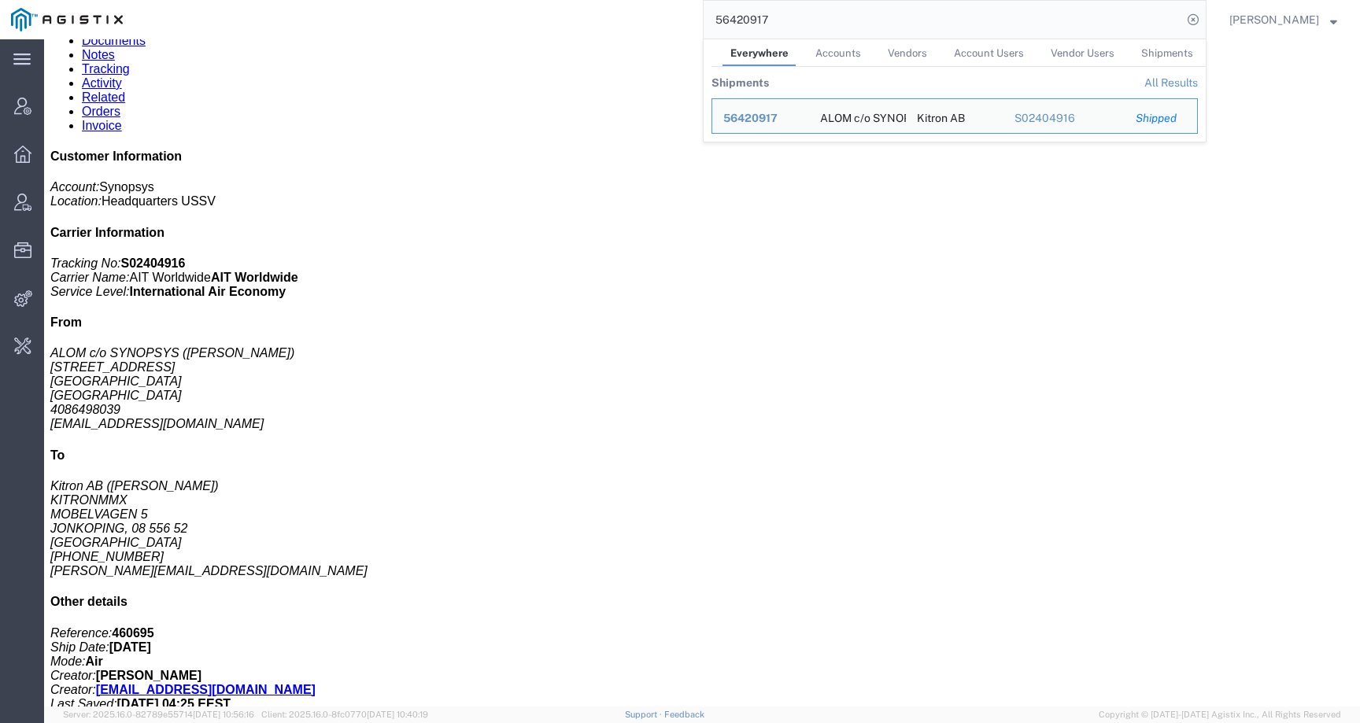
click div "Leg 1 - Air"
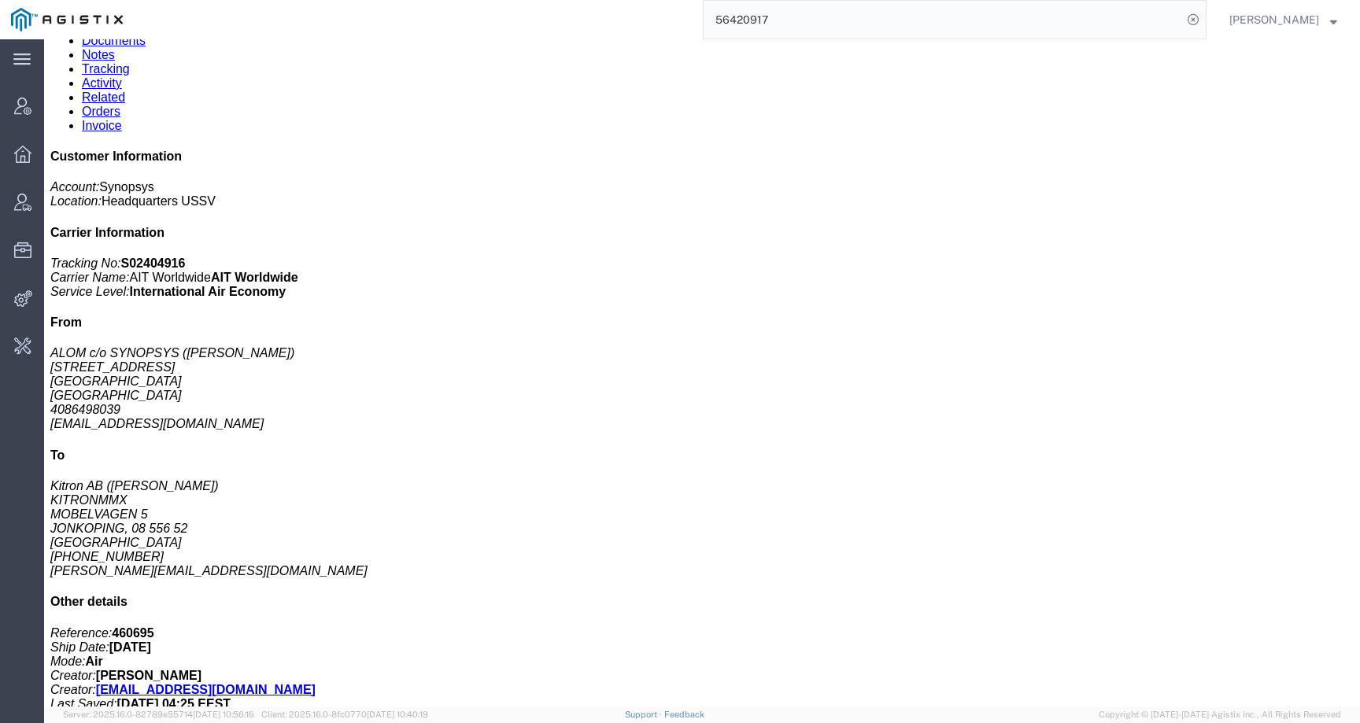
click link "Activity"
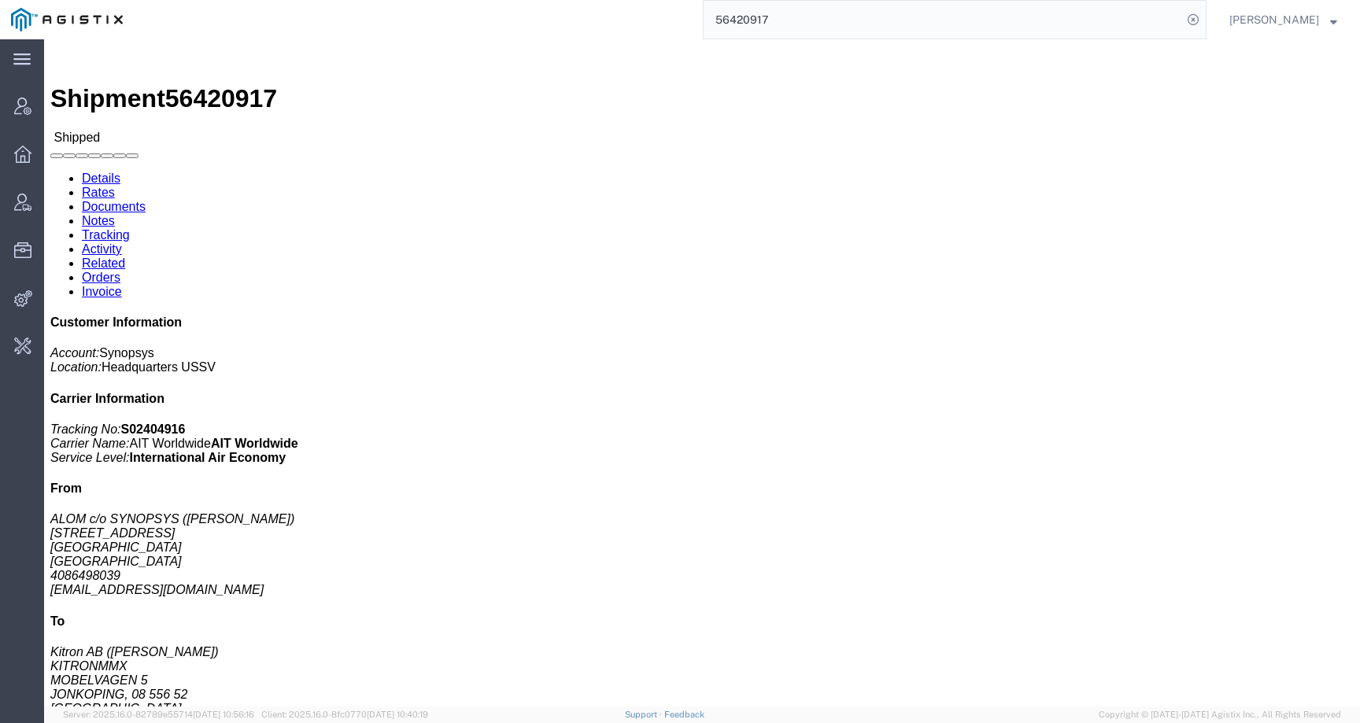
scroll to position [682, 0]
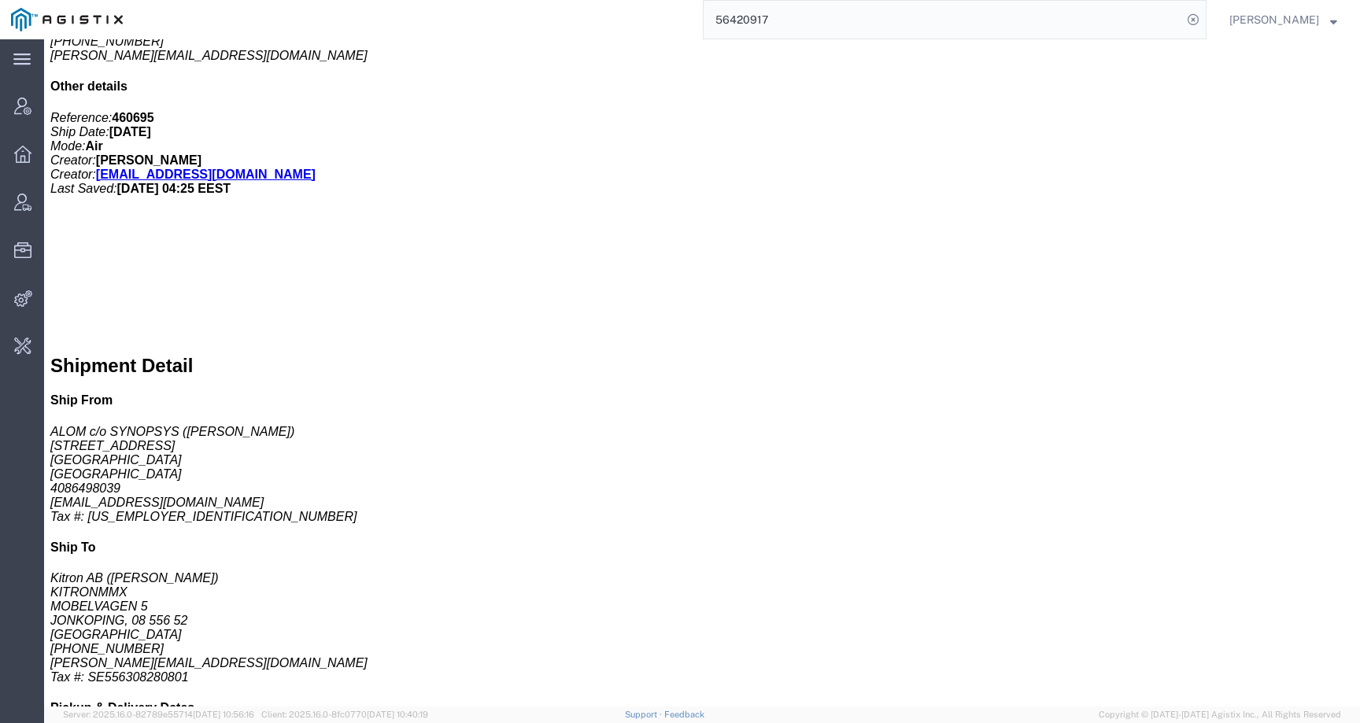
click link "Activity"
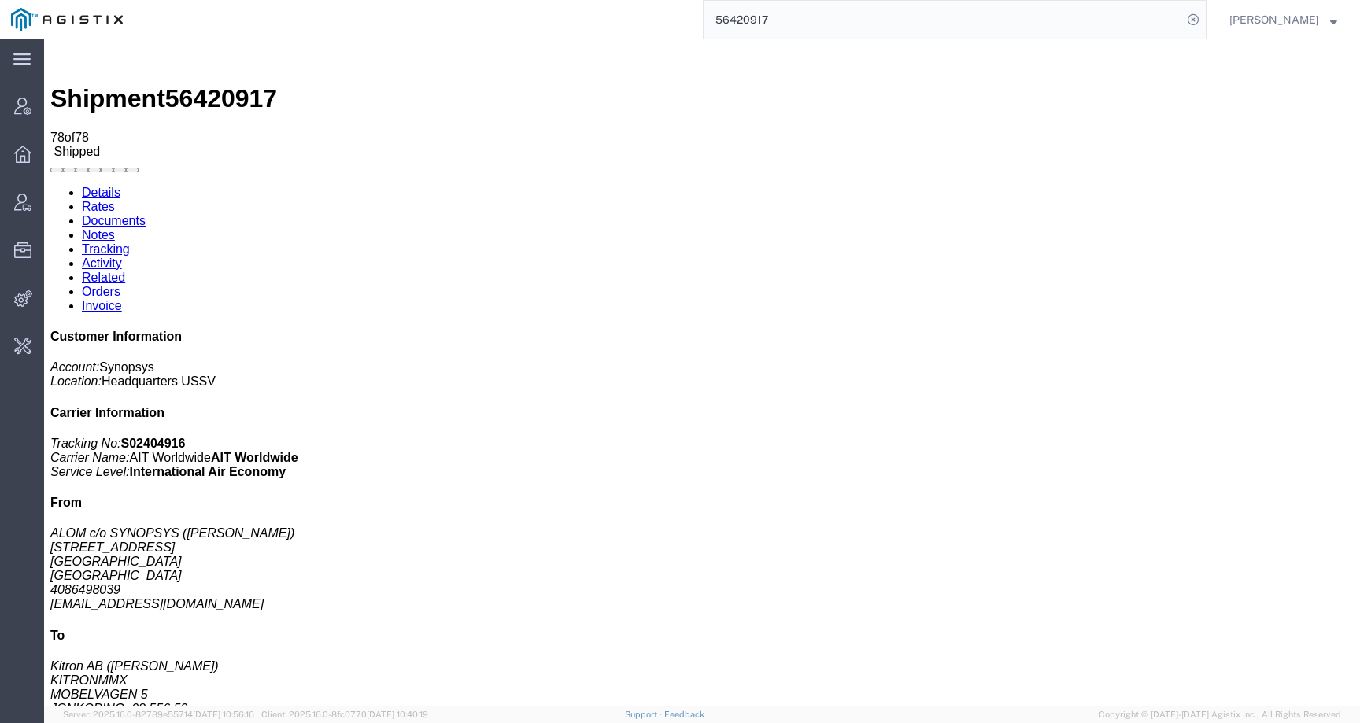
scroll to position [570, 0]
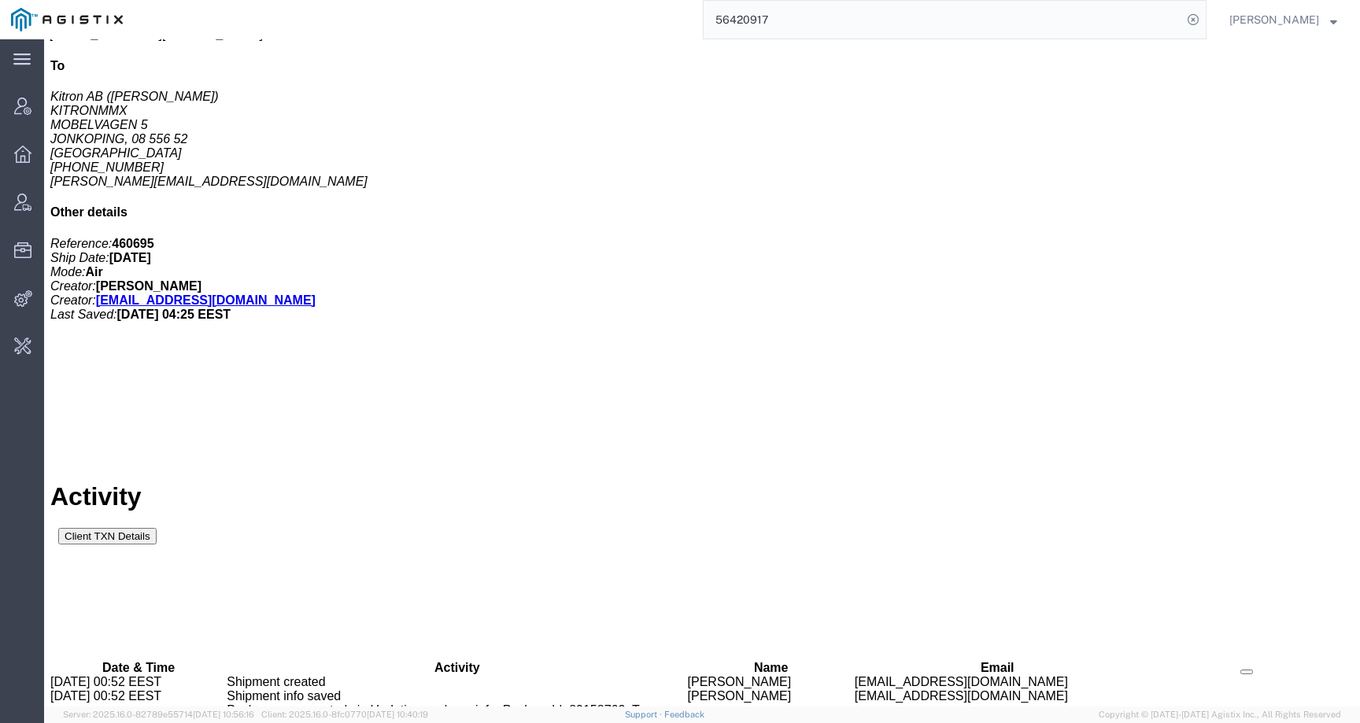
drag, startPoint x: 596, startPoint y: 248, endPoint x: 725, endPoint y: 249, distance: 129.1
copy tr "Faizan Qureshi faizanq@synopsys.com"
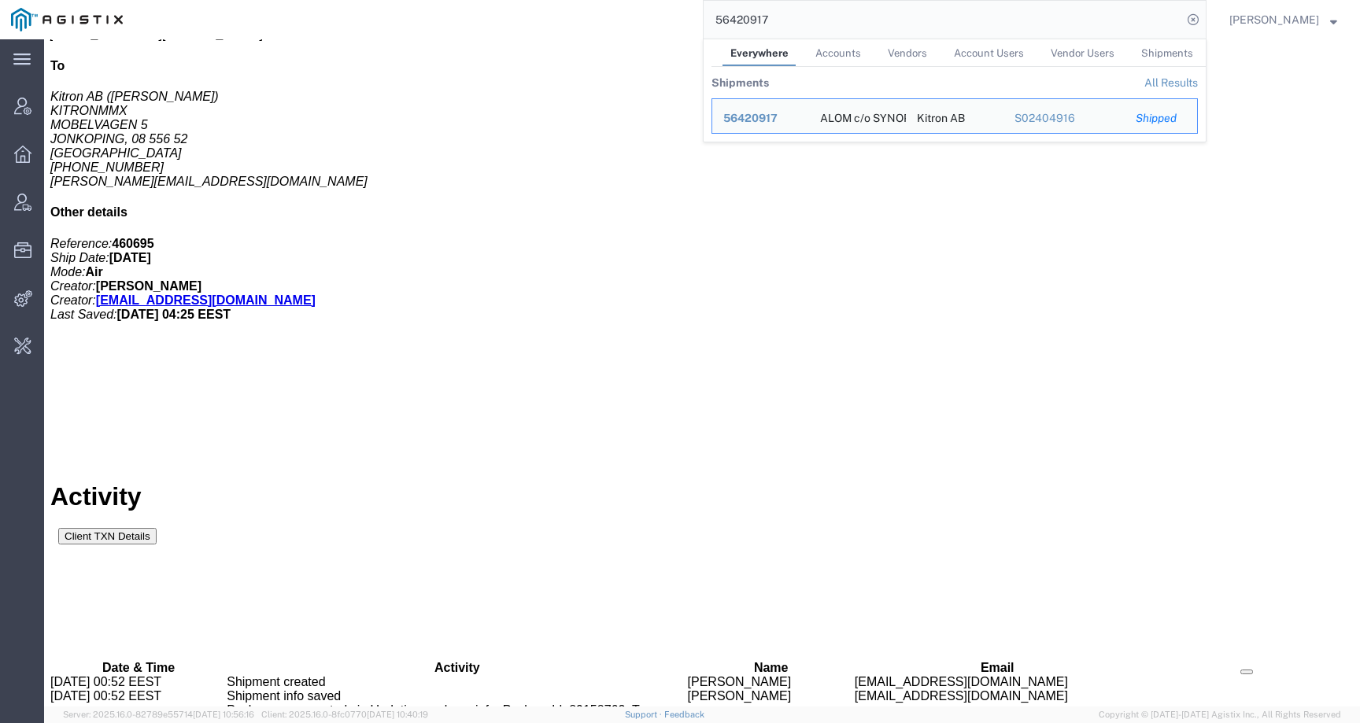
click at [810, 20] on input "56420917" at bounding box center [943, 20] width 479 height 38
drag, startPoint x: 810, startPoint y: 20, endPoint x: 684, endPoint y: 20, distance: 125.9
click at [684, 20] on div "56420917 Everywhere Accounts Vendors Account Users Vendor Users Shipments Shipm…" at bounding box center [670, 19] width 1073 height 39
paste input "45402"
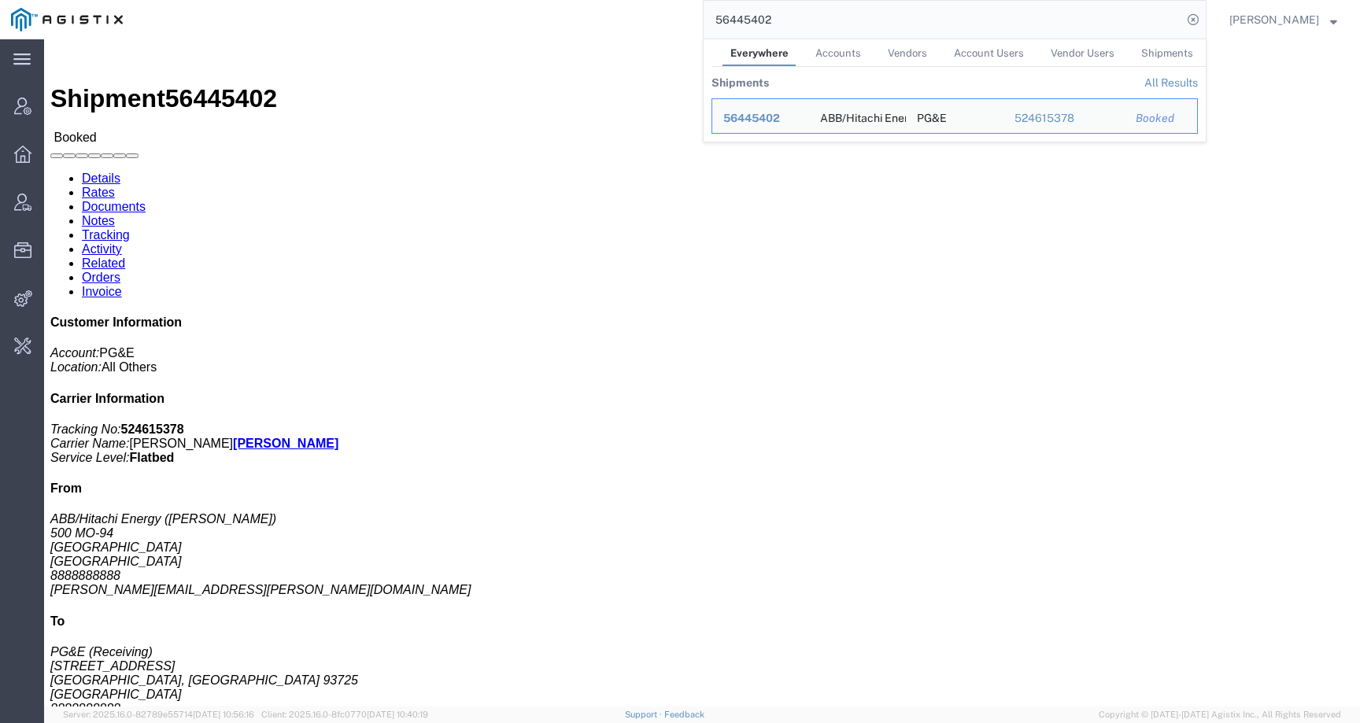
click link "Related"
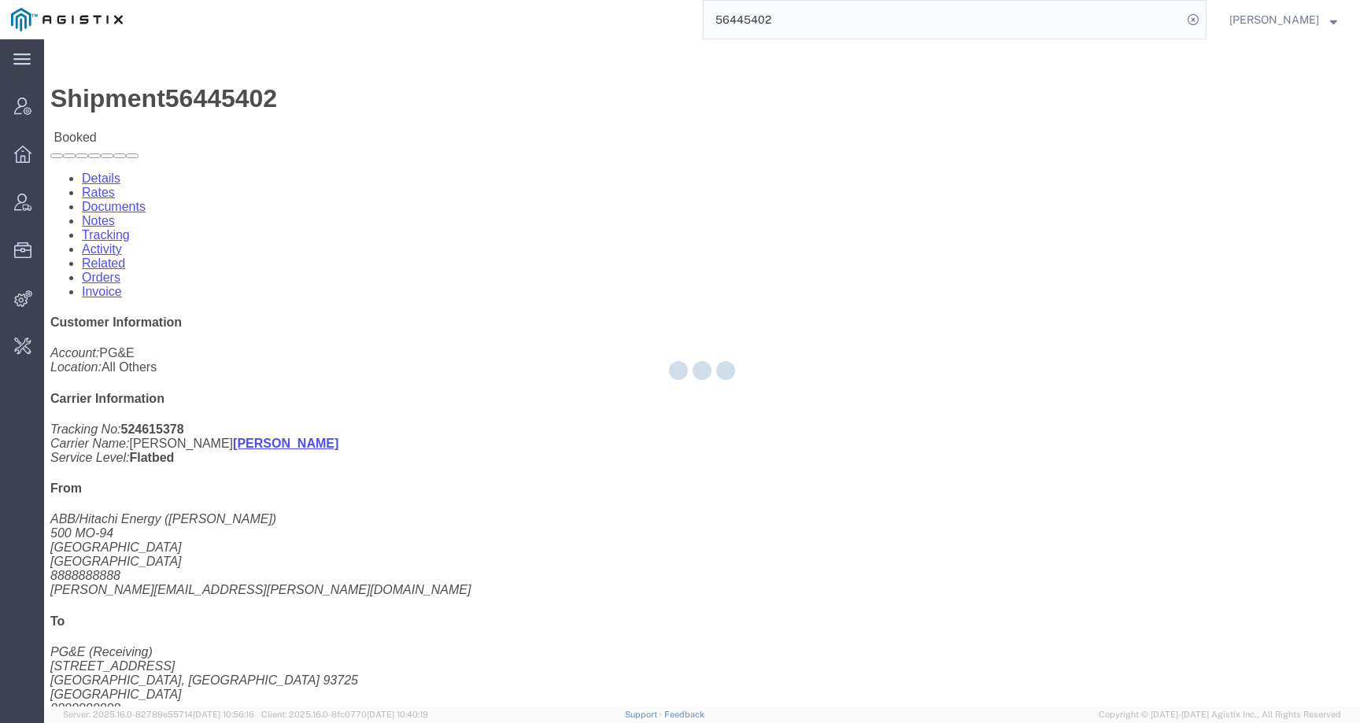
click at [409, 100] on div at bounding box center [702, 373] width 1316 height 668
click at [404, 100] on div at bounding box center [702, 373] width 1316 height 668
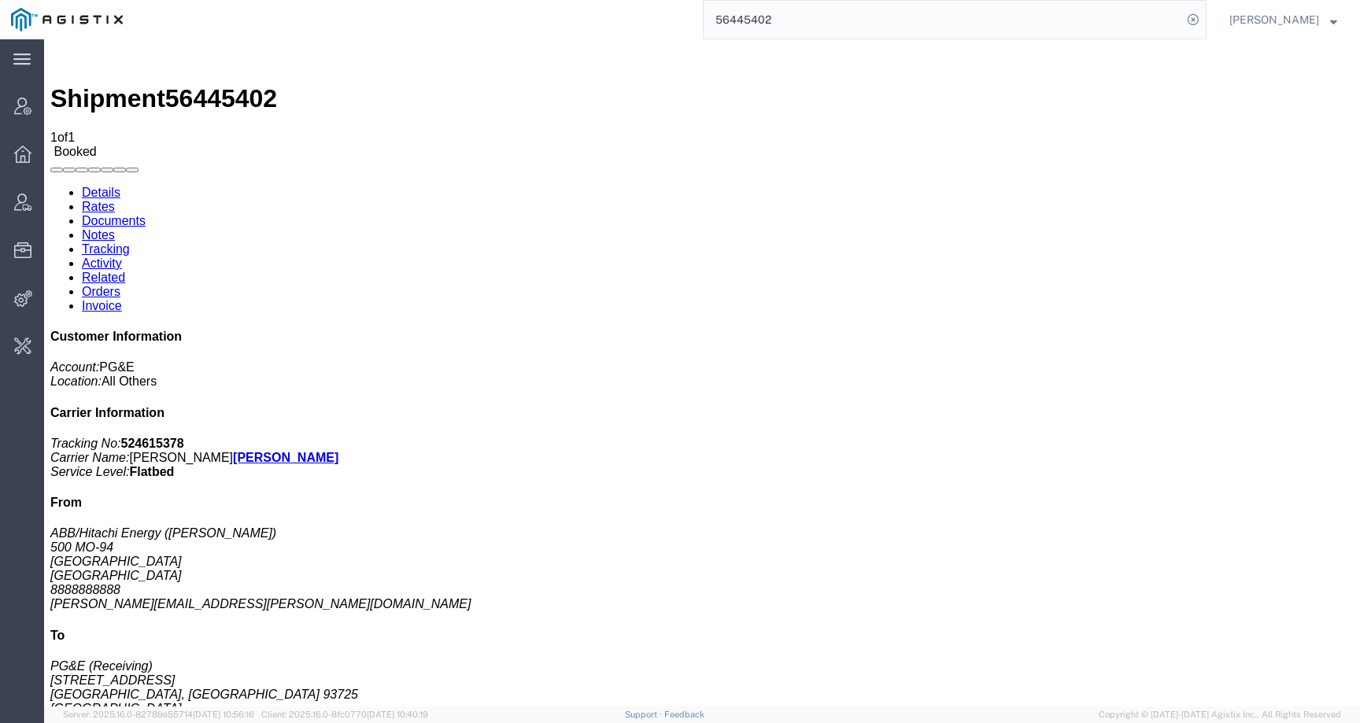
click at [122, 257] on link "Activity" at bounding box center [102, 263] width 40 height 13
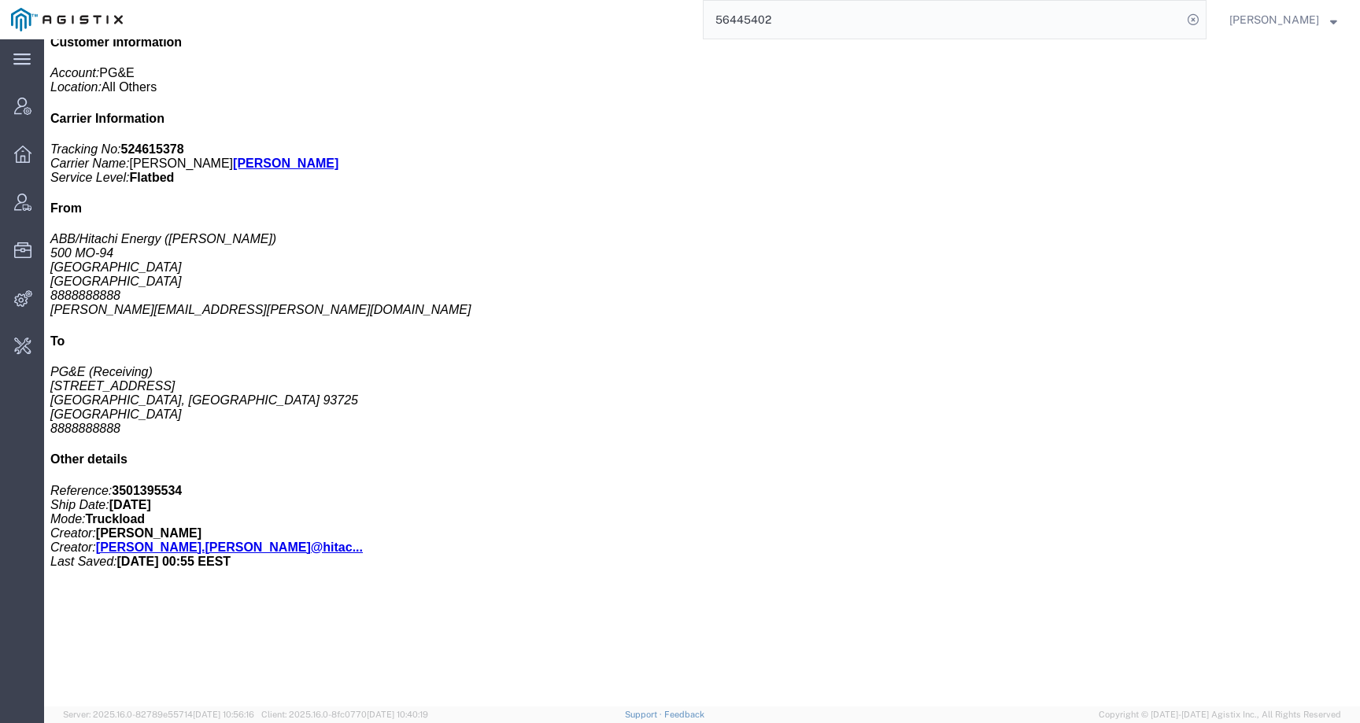
scroll to position [379, 0]
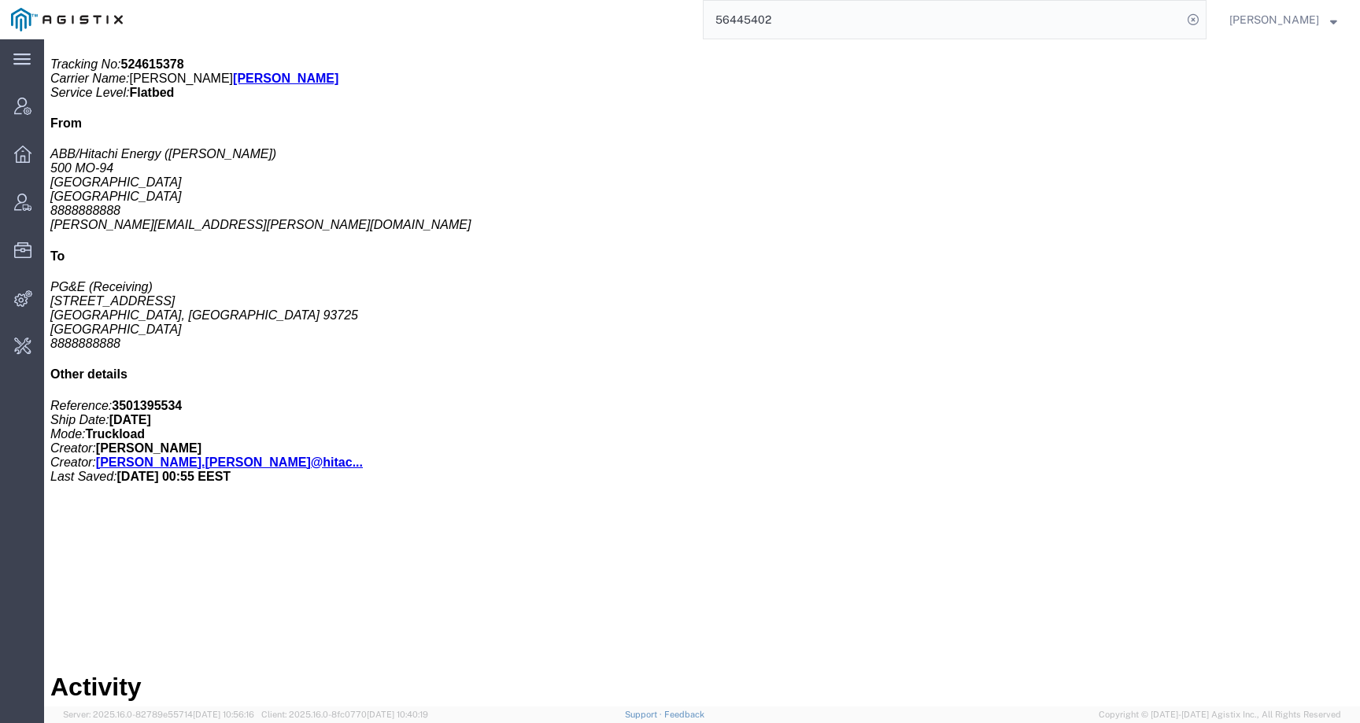
drag, startPoint x: 603, startPoint y: 379, endPoint x: 787, endPoint y: 379, distance: 184.2
copy td "robert.i.hall@hitachienergy.com"
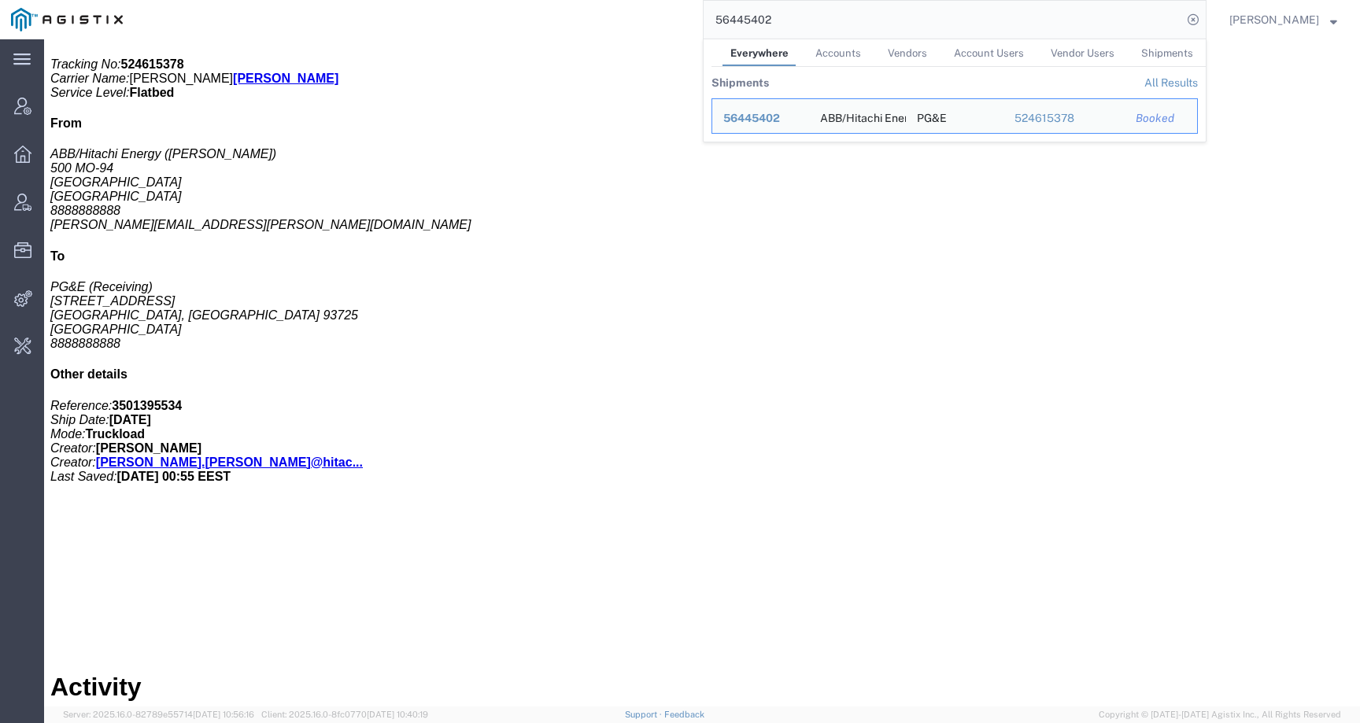
drag, startPoint x: 801, startPoint y: 17, endPoint x: 650, endPoint y: 17, distance: 151.1
click at [650, 17] on div "56445402 Everywhere Accounts Vendors Account Users Vendor Users Shipments Shipm…" at bounding box center [670, 19] width 1073 height 39
paste input "4927"
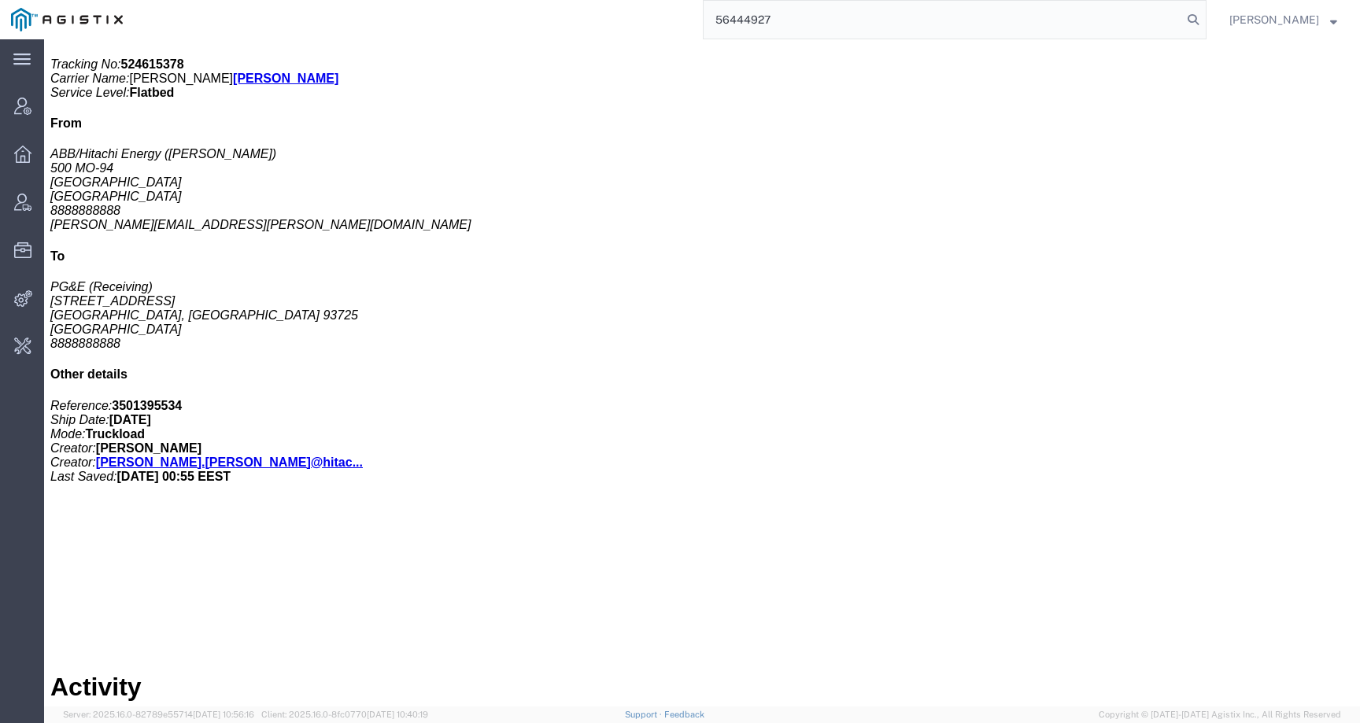
type input "56444927"
click at [993, 20] on input "56444927" at bounding box center [943, 20] width 479 height 38
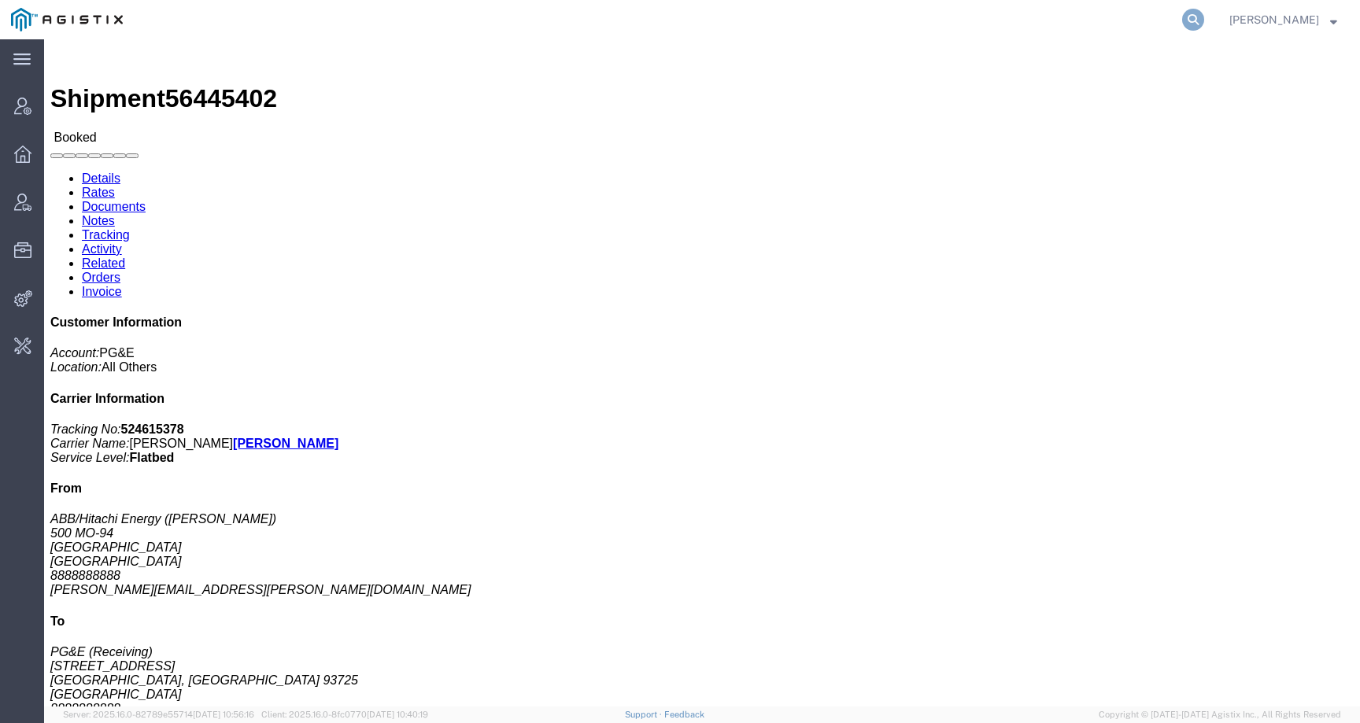
click at [1204, 19] on icon at bounding box center [1193, 20] width 22 height 22
click at [1140, 17] on input "search" at bounding box center [943, 20] width 479 height 38
paste input "56445543"
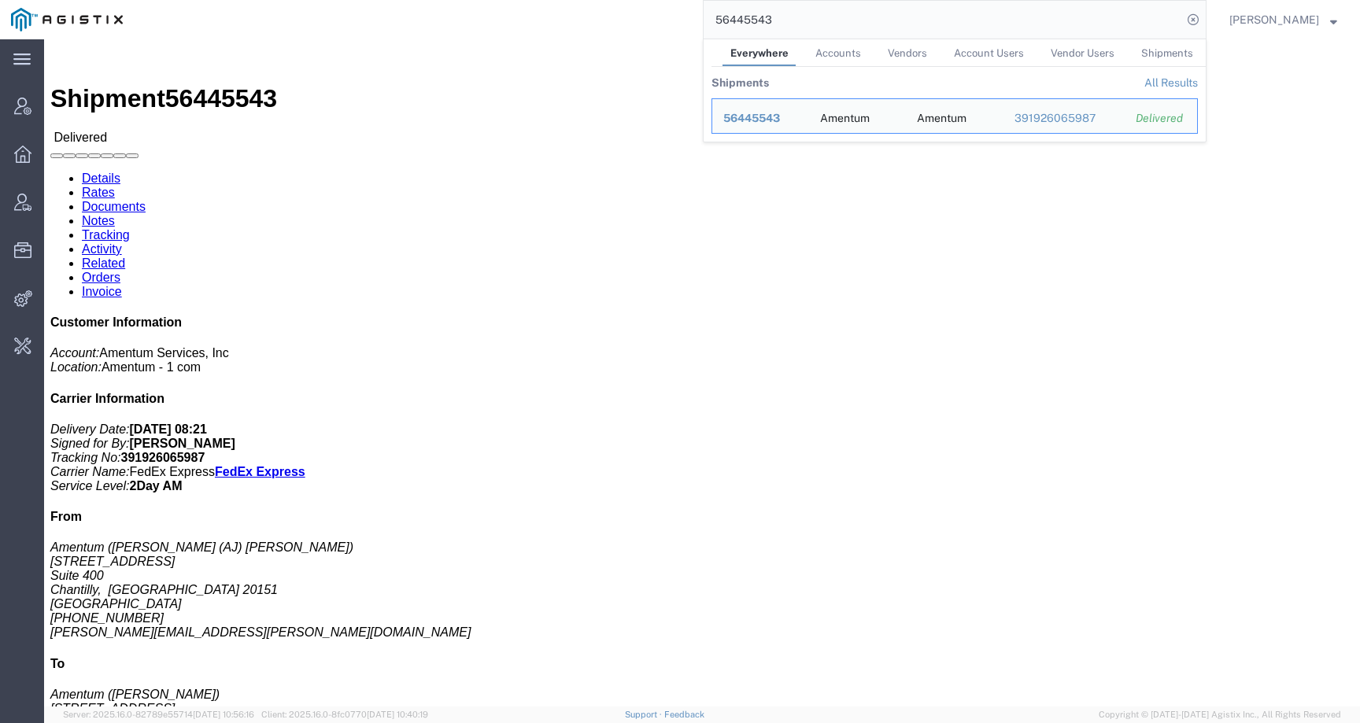
drag, startPoint x: 820, startPoint y: 21, endPoint x: 633, endPoint y: 21, distance: 187.3
click at [633, 21] on div "56445543 Everywhere Accounts Vendors Account Users Vendor Users Shipments Shipm…" at bounding box center [670, 19] width 1073 height 39
paste input "20917"
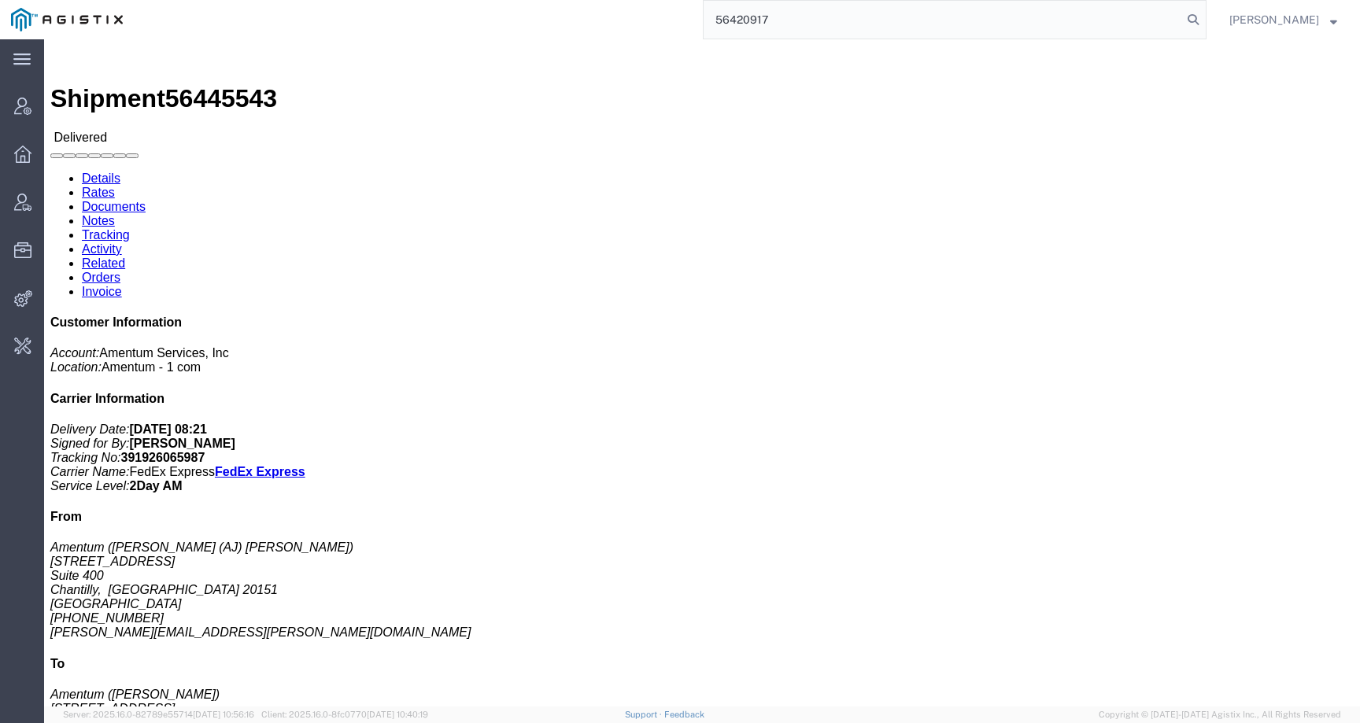
type input "56420917"
click at [1204, 23] on icon at bounding box center [1193, 20] width 22 height 22
click at [1163, 23] on input "search" at bounding box center [943, 20] width 479 height 38
paste input "S02380228"
type input "S02380228"
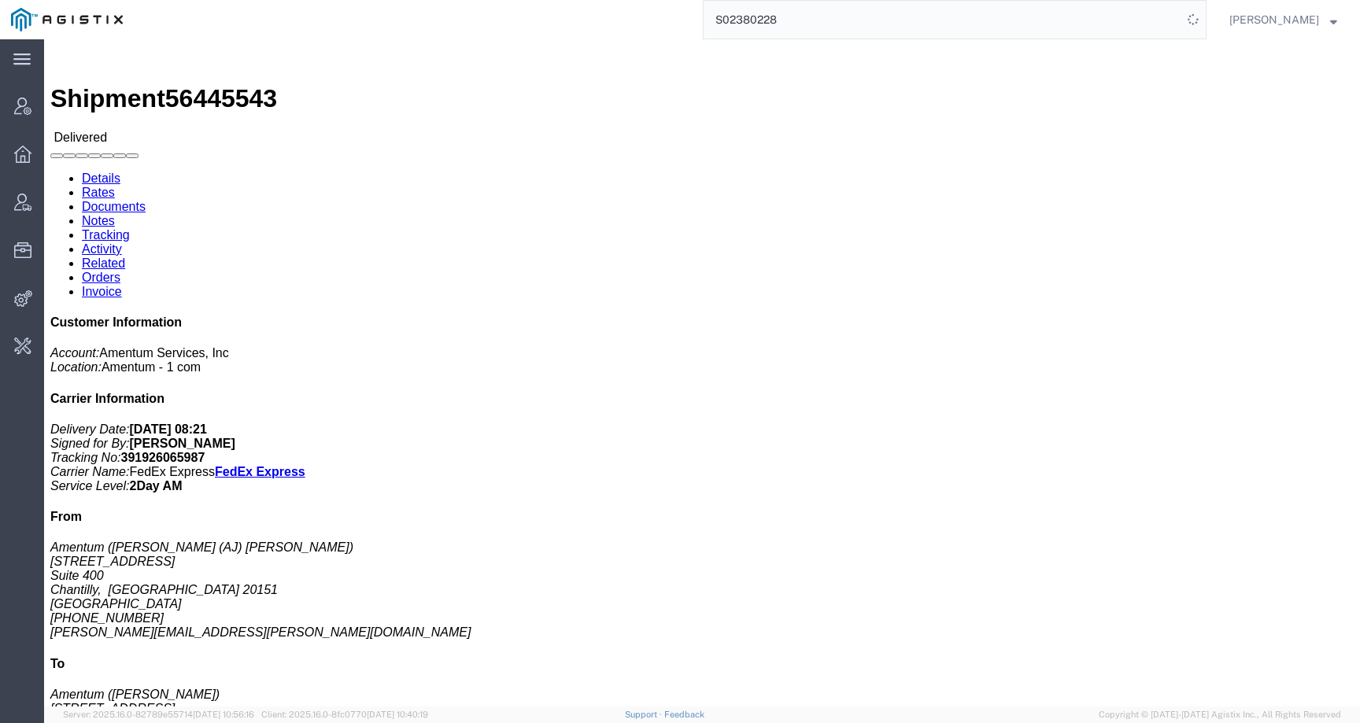
click at [1163, 23] on input "S02380228" at bounding box center [943, 20] width 479 height 38
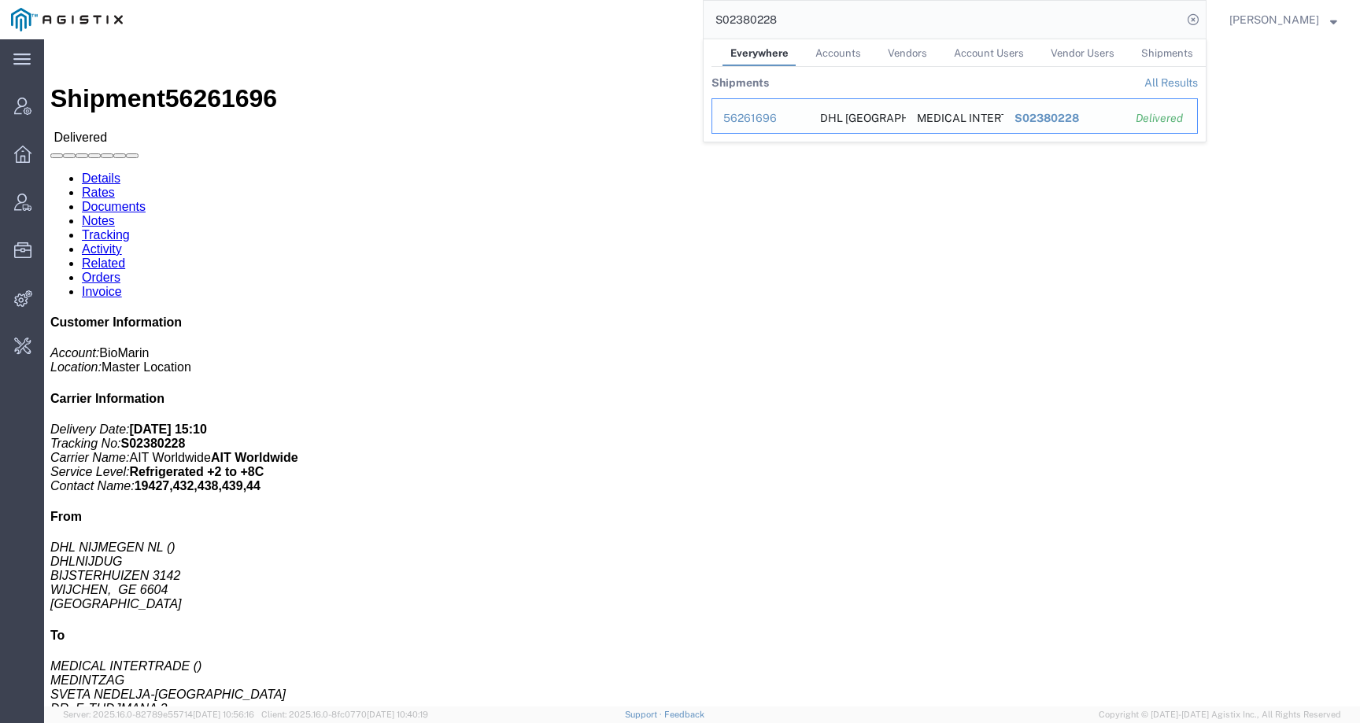
click at [769, 112] on div "56261696" at bounding box center [760, 118] width 75 height 17
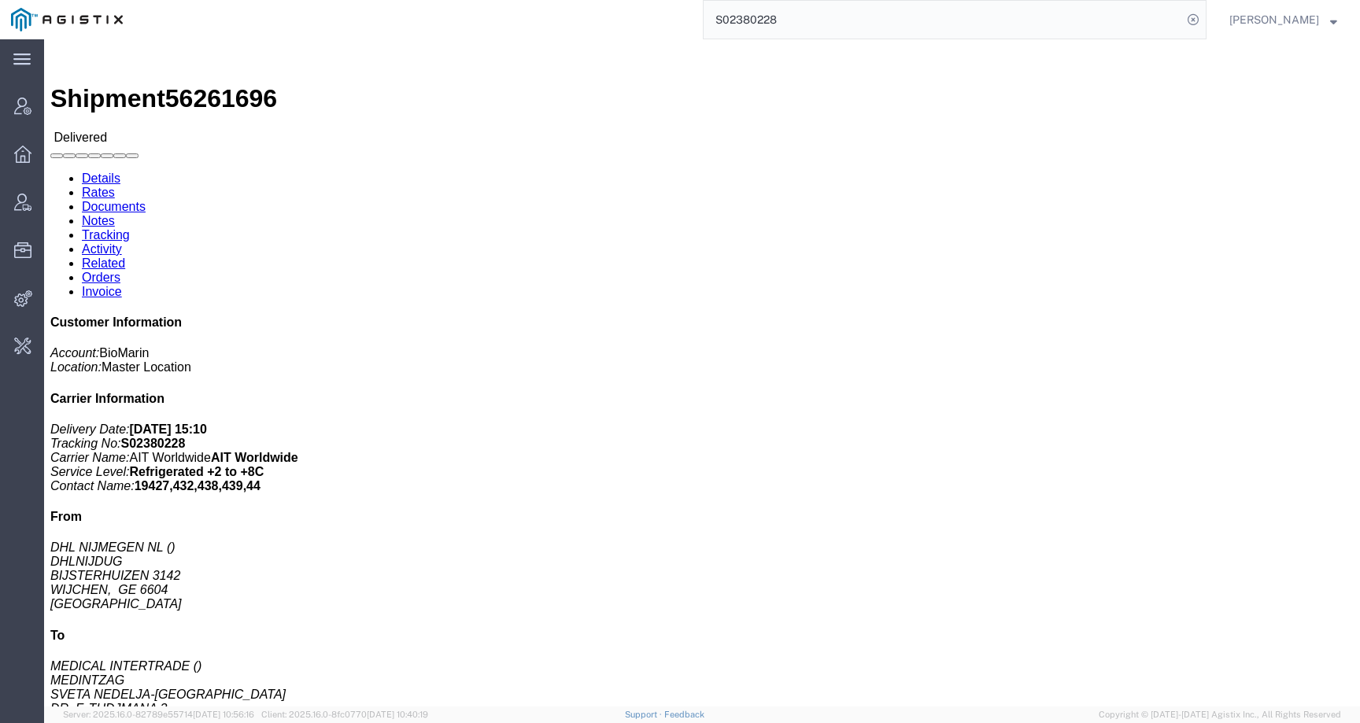
click link "Activity"
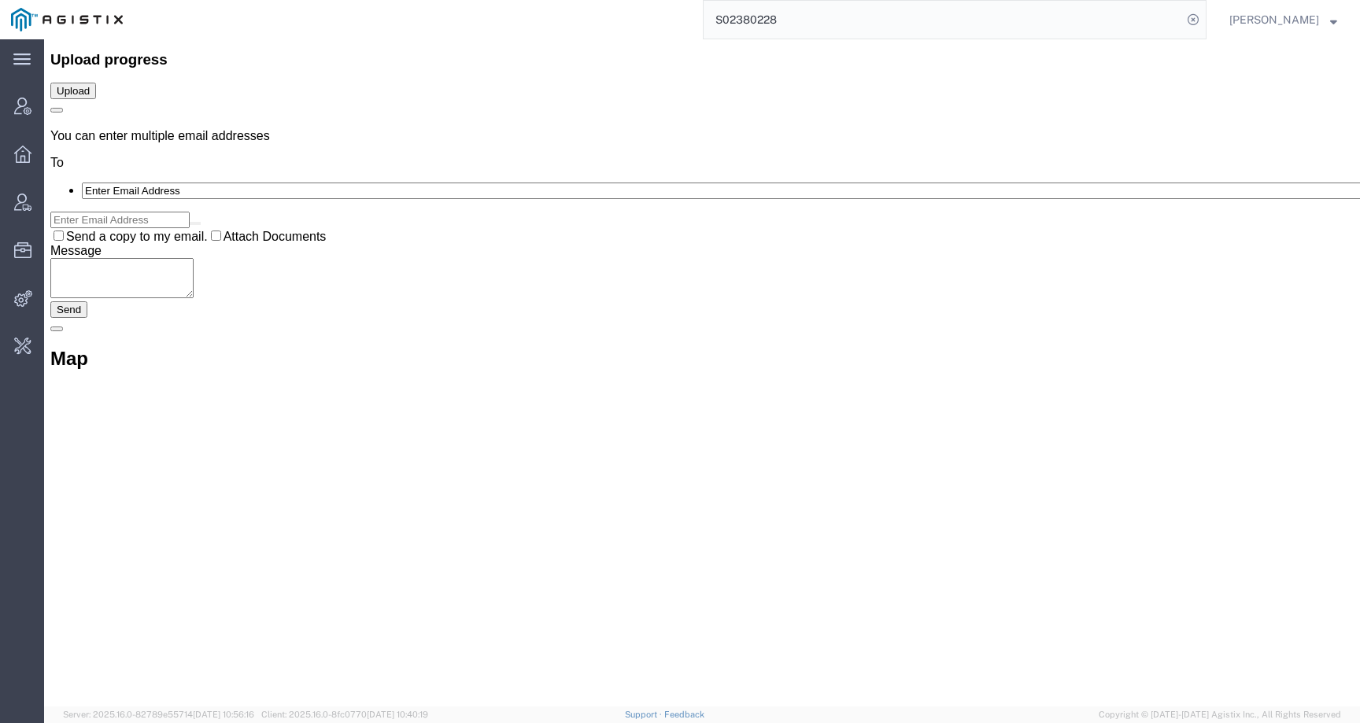
scroll to position [4575, 0]
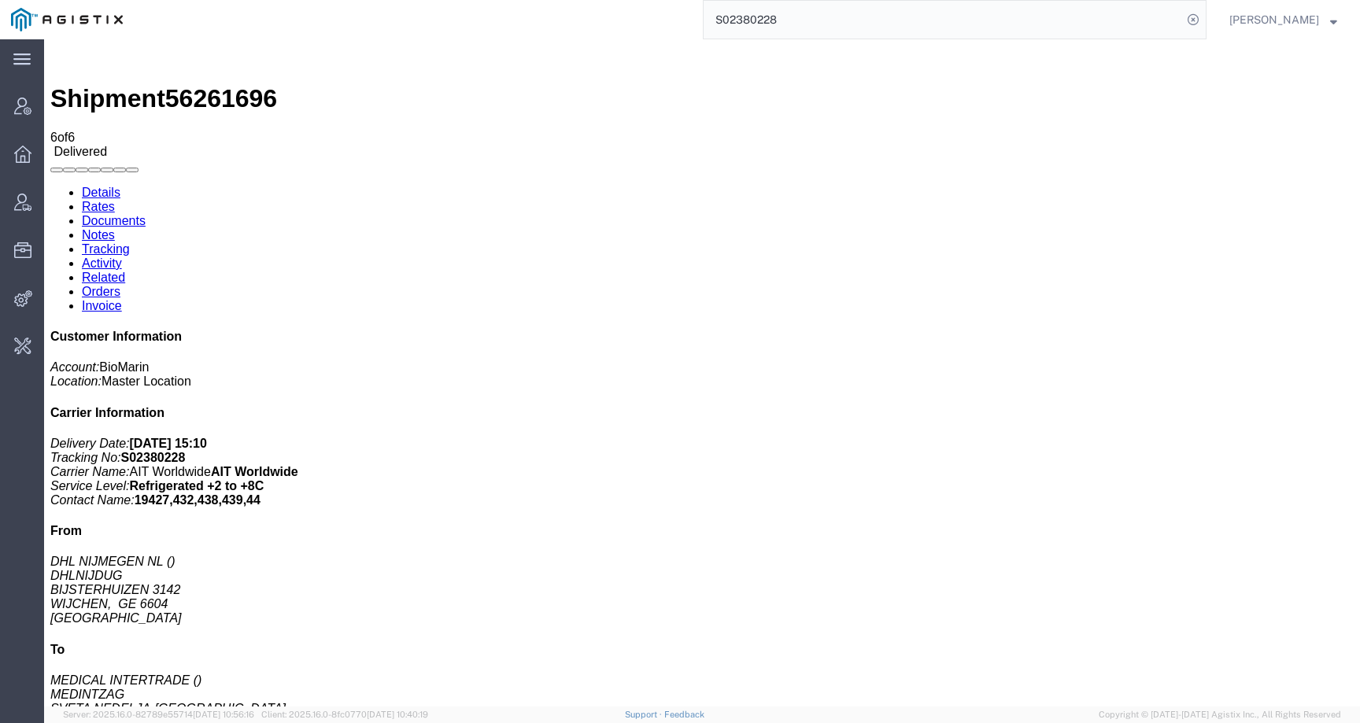
click at [122, 257] on link "Activity" at bounding box center [102, 263] width 40 height 13
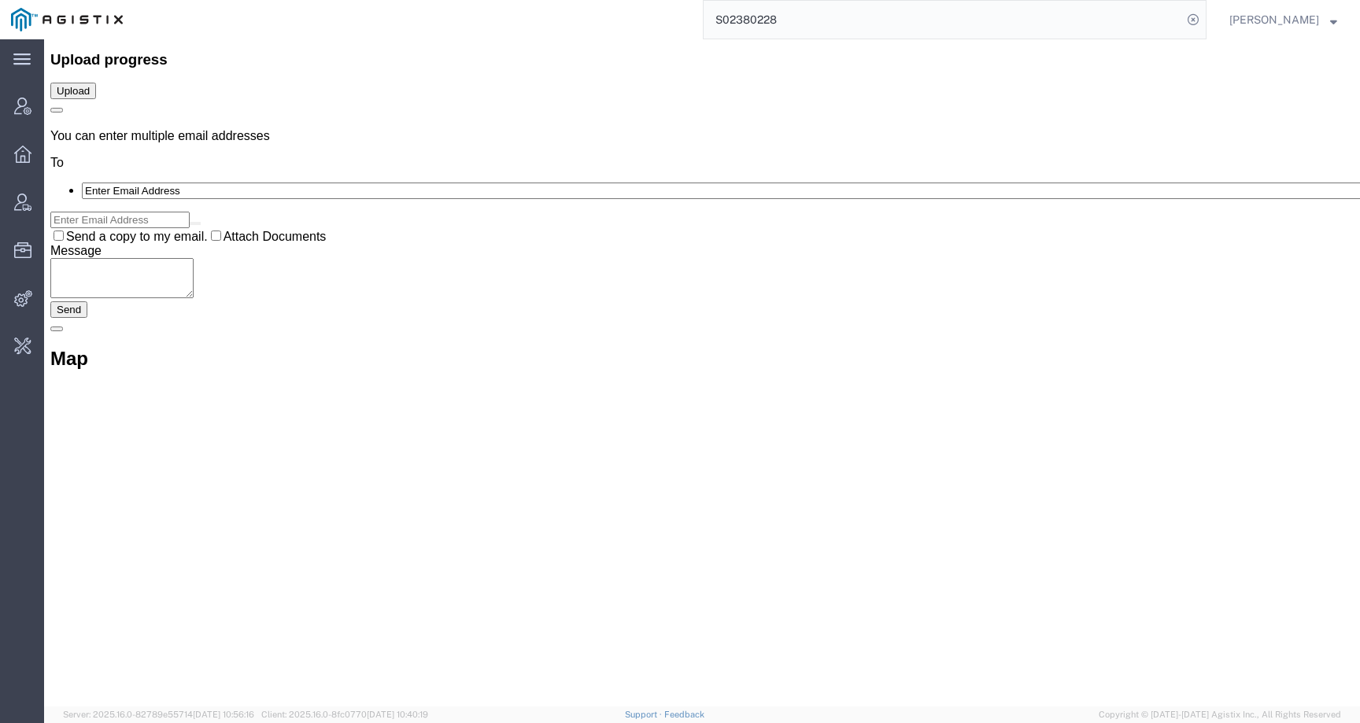
scroll to position [4240, 0]
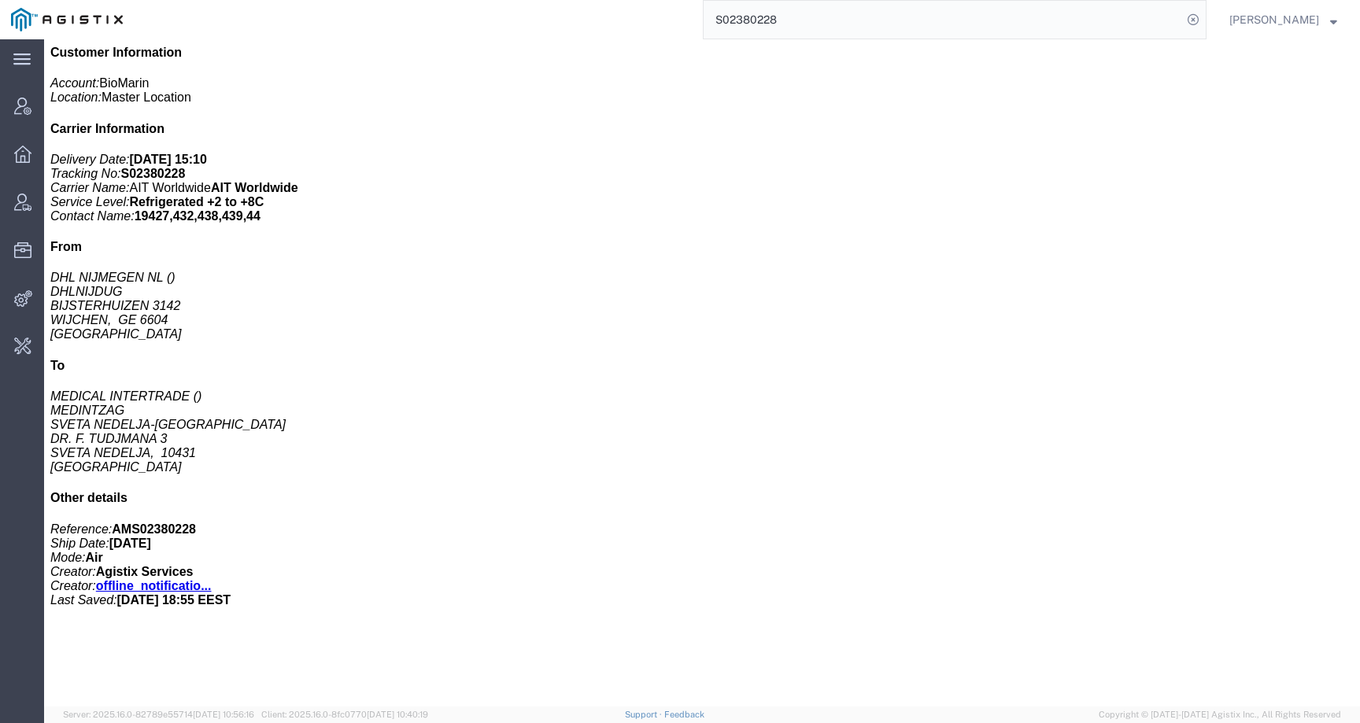
scroll to position [0, 0]
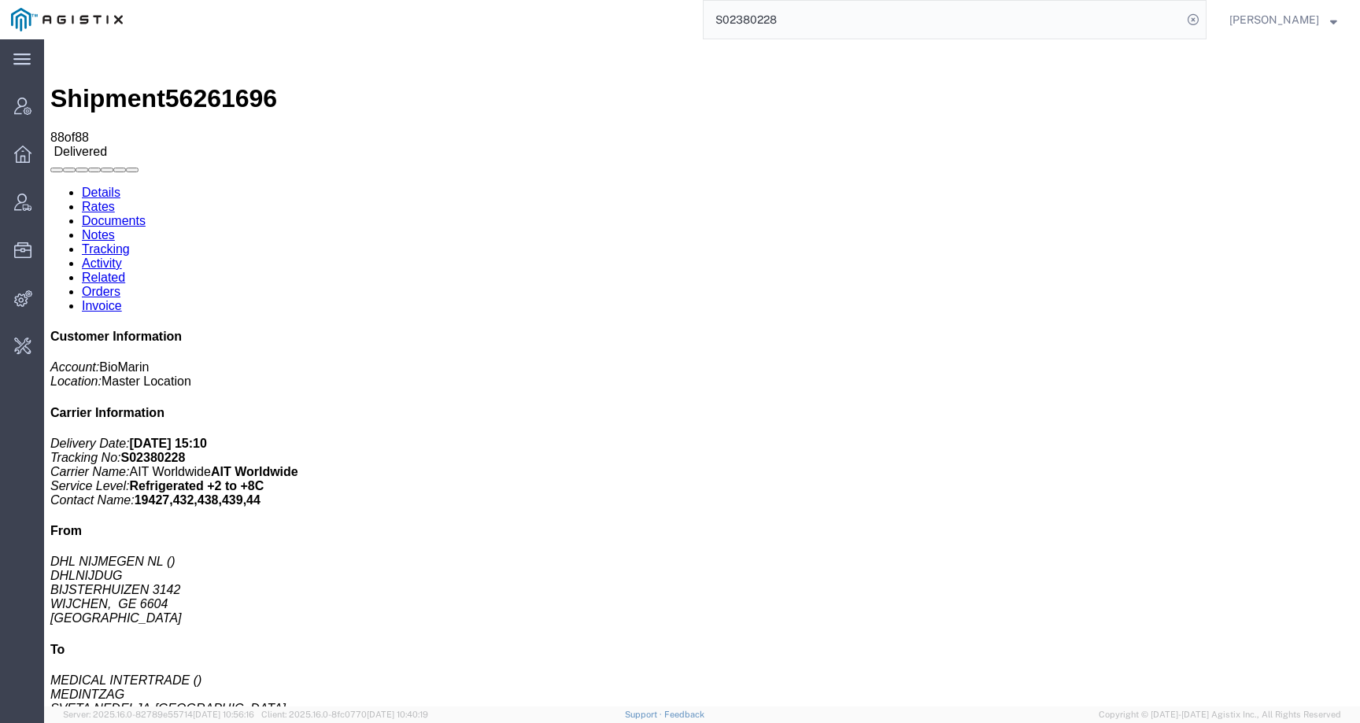
drag, startPoint x: 454, startPoint y: 190, endPoint x: 540, endPoint y: 190, distance: 85.8
drag, startPoint x: 601, startPoint y: 186, endPoint x: 690, endPoint y: 188, distance: 89.8
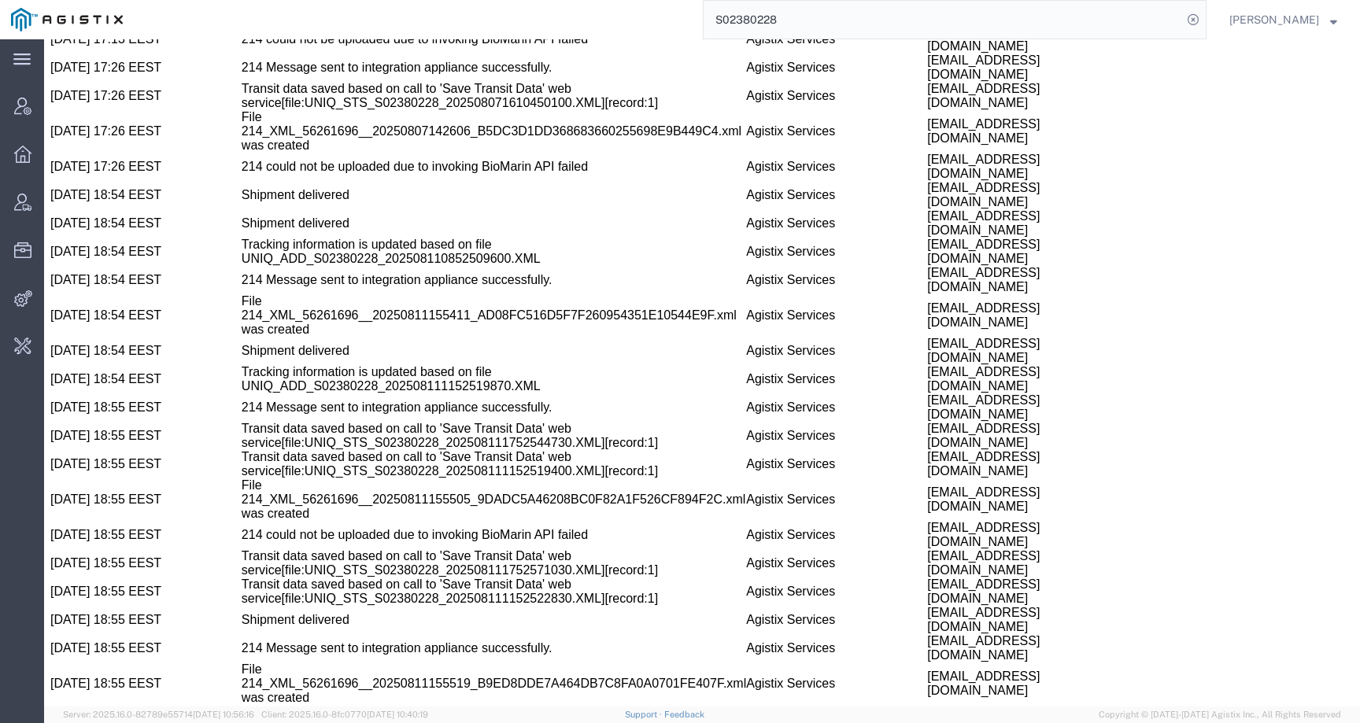
scroll to position [3756, 0]
